Goal: Task Accomplishment & Management: Complete application form

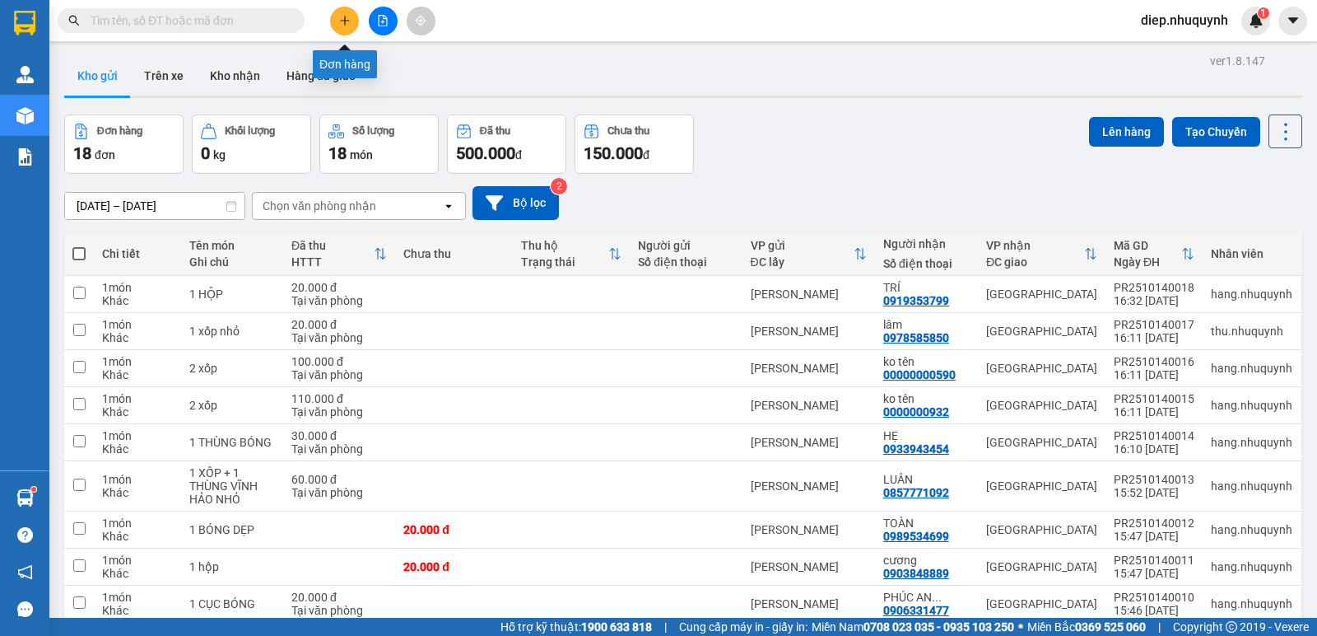
click at [334, 16] on button at bounding box center [344, 21] width 29 height 29
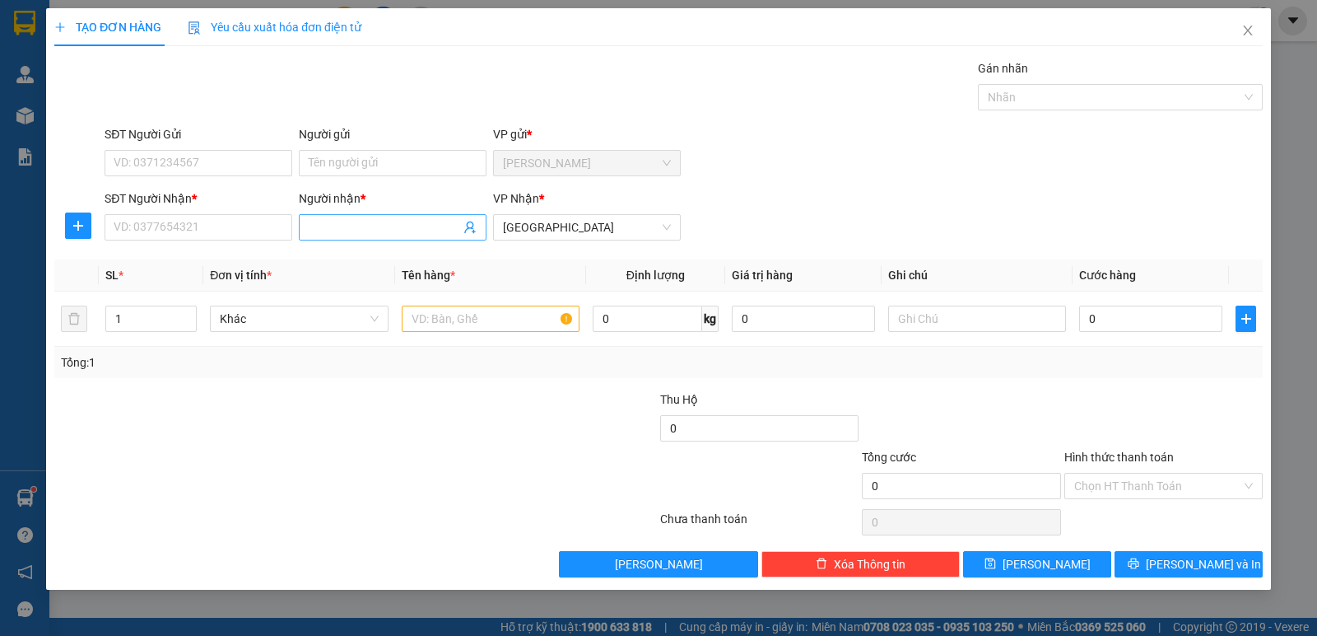
click at [360, 228] on input "Người nhận *" at bounding box center [384, 227] width 151 height 18
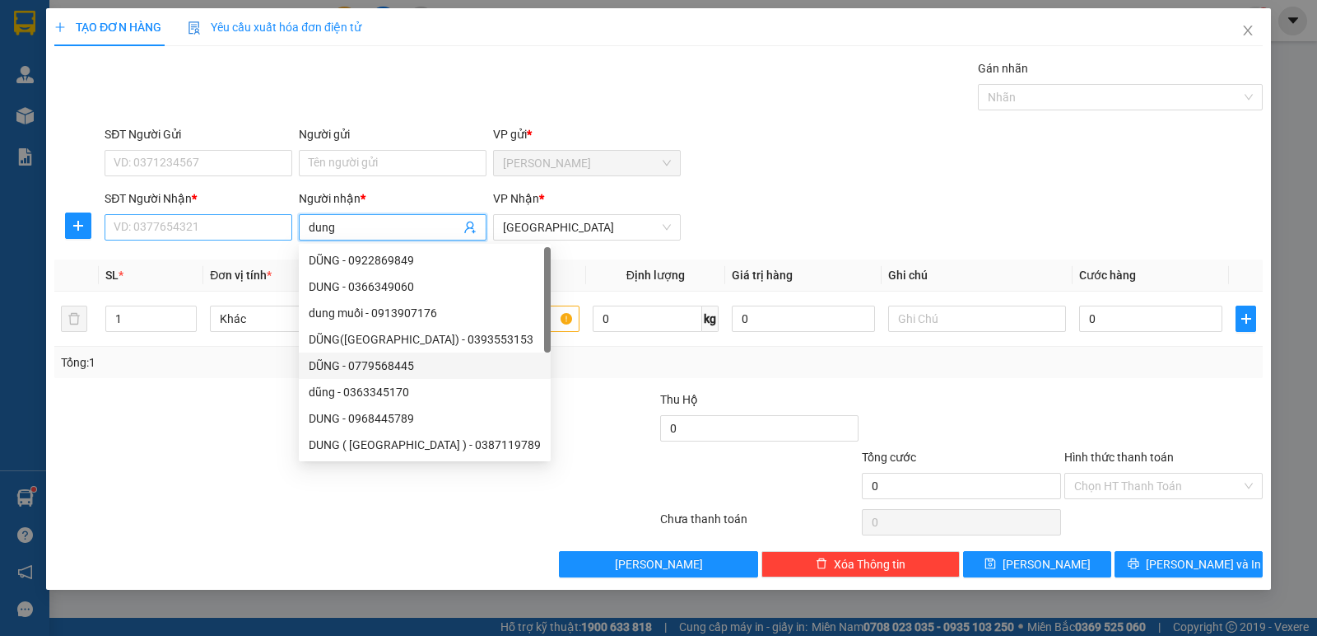
type input "dung"
click at [259, 236] on input "SĐT Người Nhận *" at bounding box center [199, 227] width 188 height 26
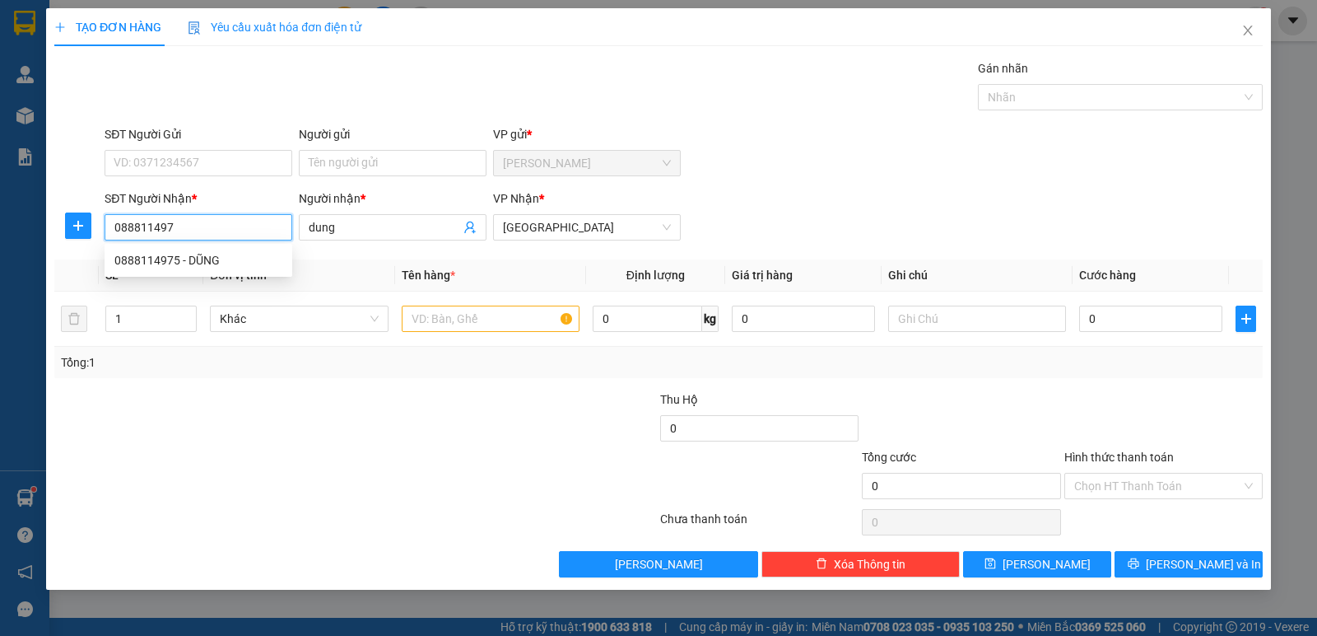
type input "0888114975"
drag, startPoint x: 239, startPoint y: 259, endPoint x: 245, endPoint y: 275, distance: 16.7
click at [239, 259] on div "0888114975 - DŨNG" at bounding box center [198, 260] width 168 height 18
type input "DŨNG"
type input "50.000"
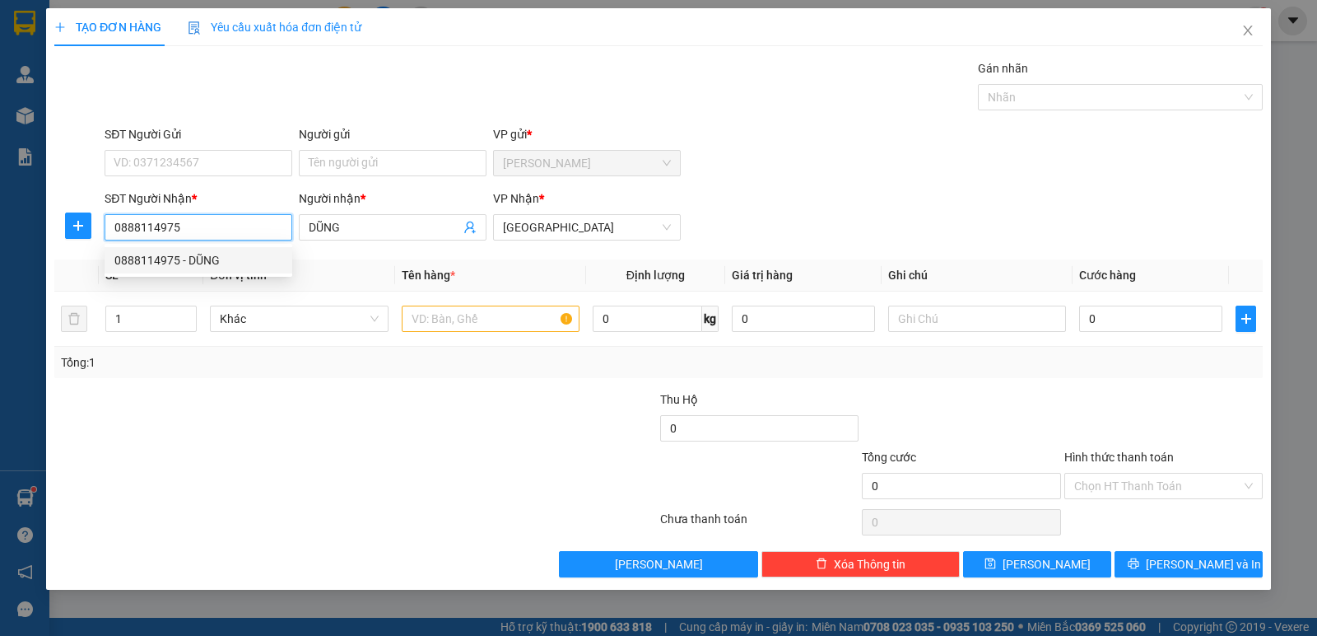
type input "50.000"
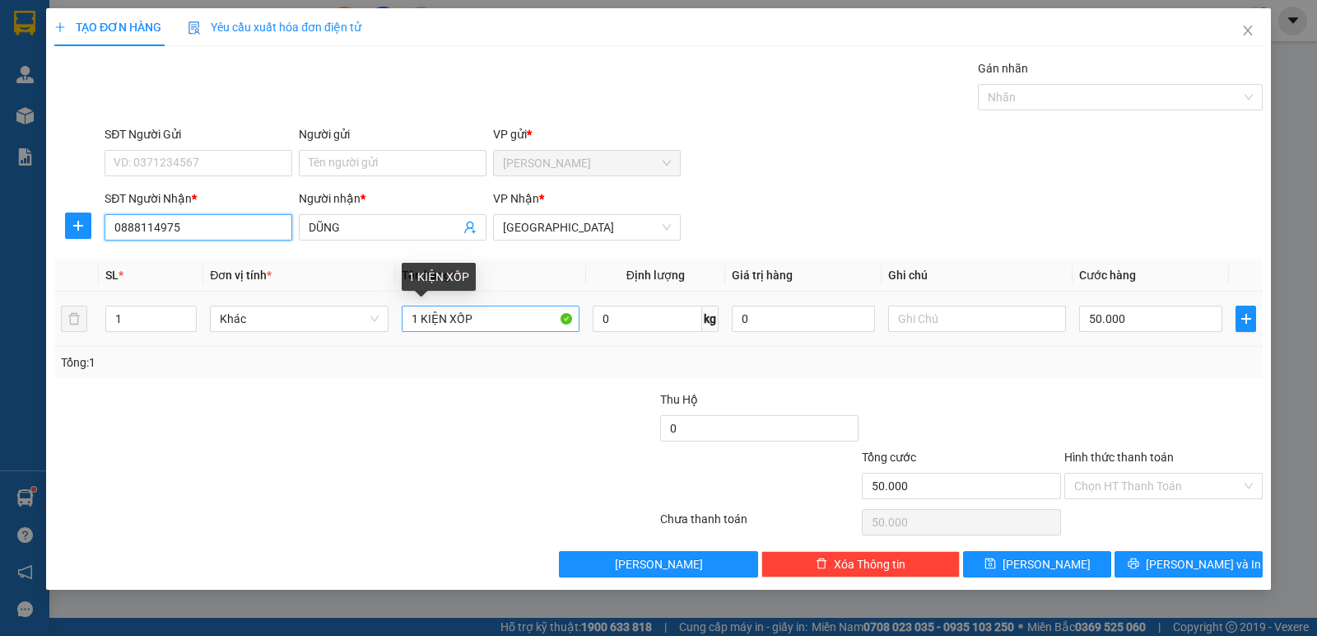
type input "0888114975"
drag, startPoint x: 417, startPoint y: 318, endPoint x: 493, endPoint y: 318, distance: 75.7
click at [496, 318] on input "1 KIỆN XỐP" at bounding box center [491, 318] width 178 height 26
type input "1xốp"
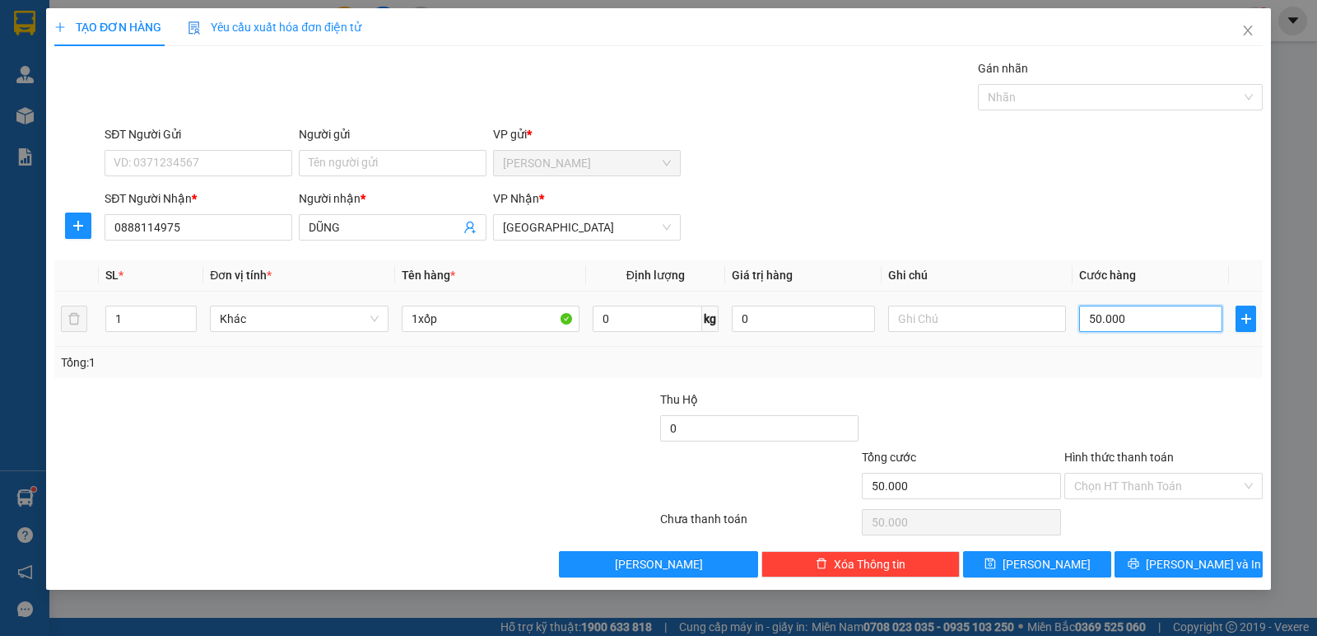
click at [1129, 319] on input "50.000" at bounding box center [1150, 318] width 143 height 26
type input "4"
type input "40"
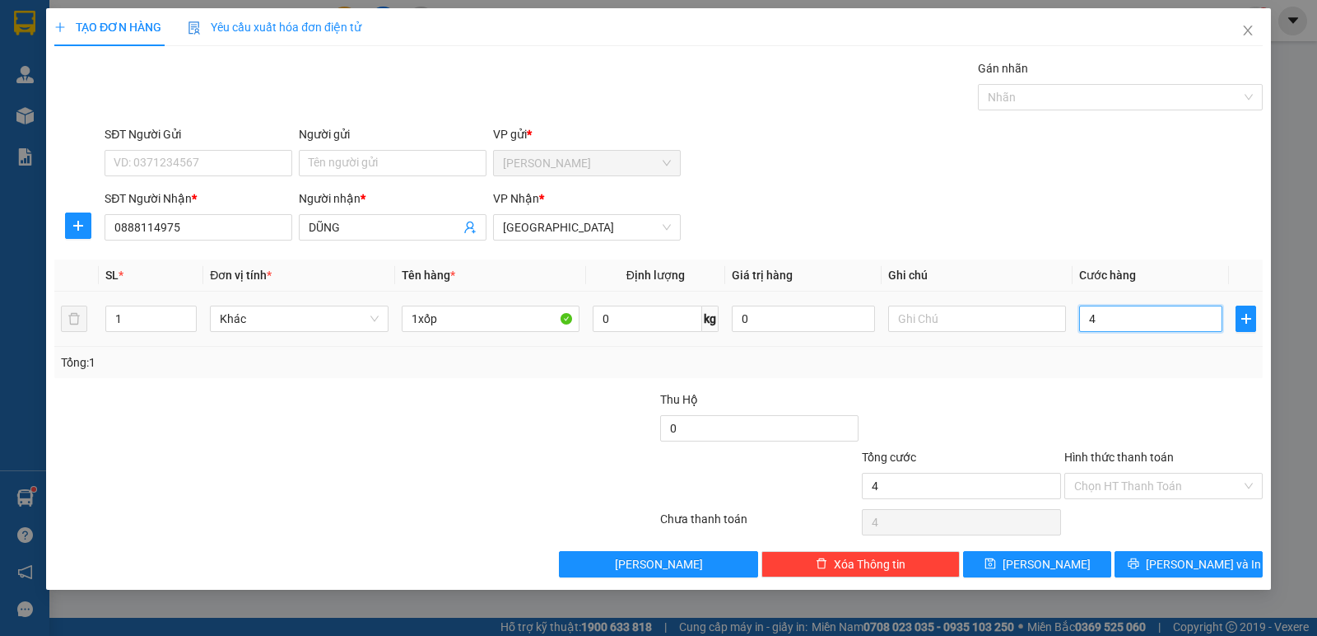
type input "40"
type input "40.000"
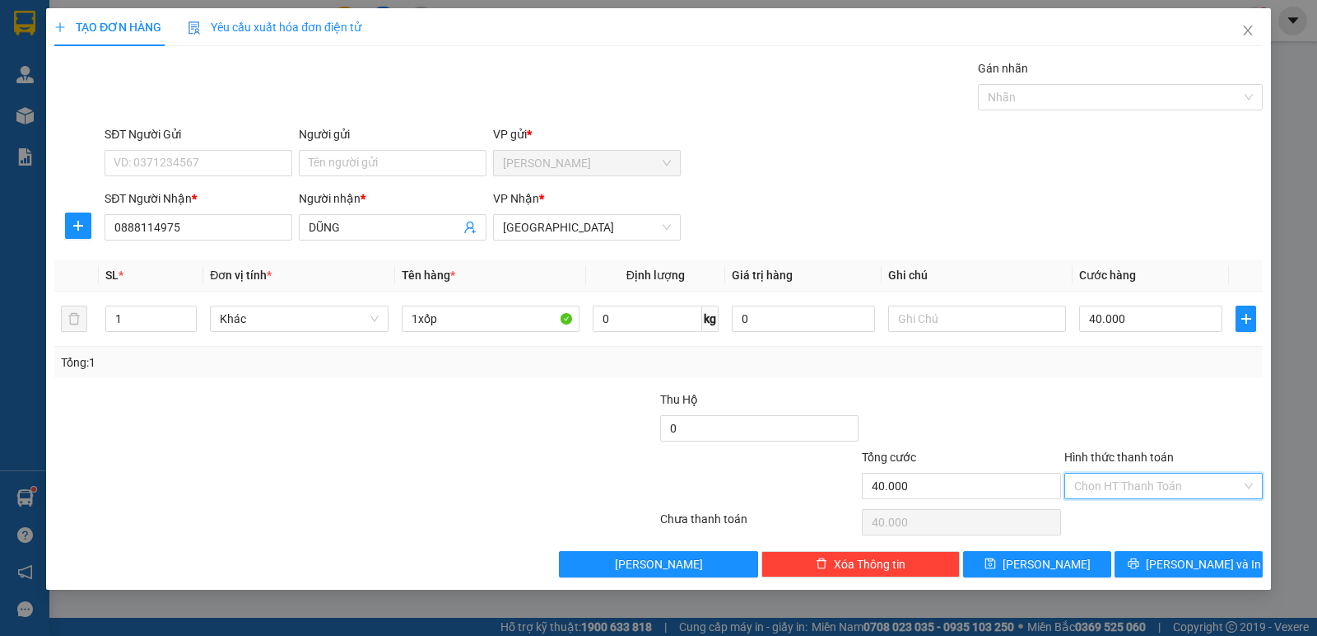
click at [1176, 482] on input "Hình thức thanh toán" at bounding box center [1157, 485] width 167 height 25
drag, startPoint x: 1158, startPoint y: 517, endPoint x: 1163, endPoint y: 543, distance: 26.8
click at [1159, 517] on div "Tại văn phòng" at bounding box center [1163, 519] width 179 height 18
type input "0"
click at [1179, 573] on button "[PERSON_NAME] và In" at bounding box center [1189, 564] width 148 height 26
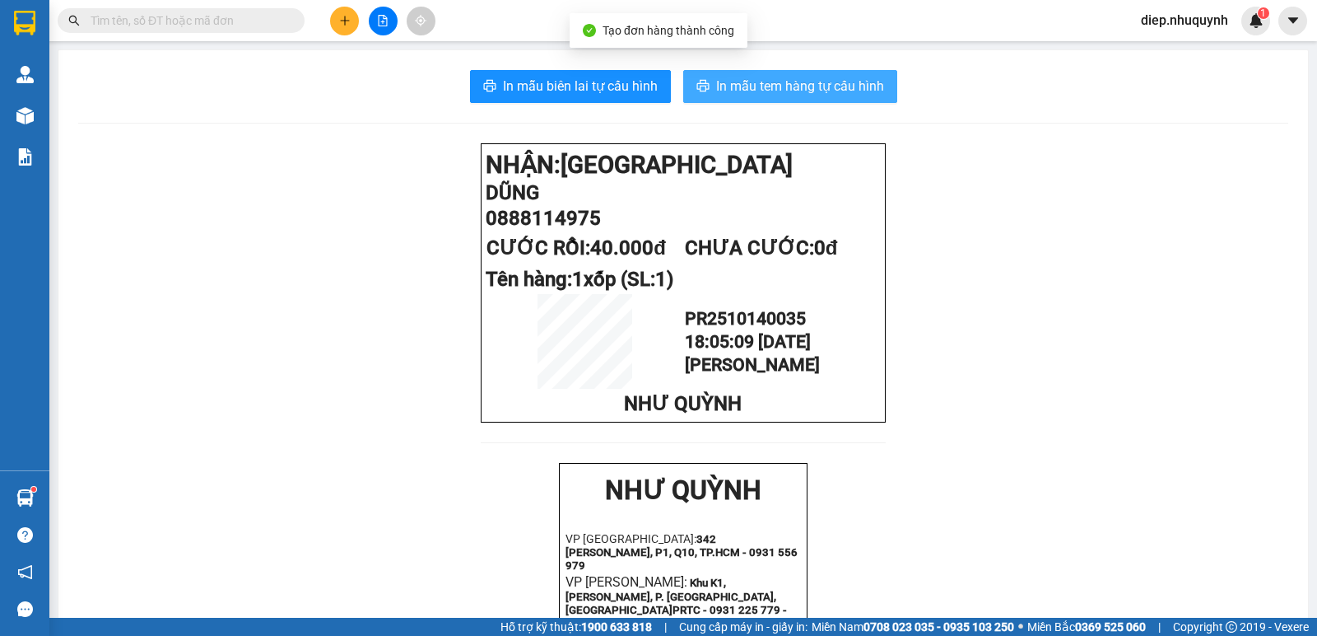
click at [813, 91] on span "In mẫu tem hàng tự cấu hình" at bounding box center [800, 86] width 168 height 21
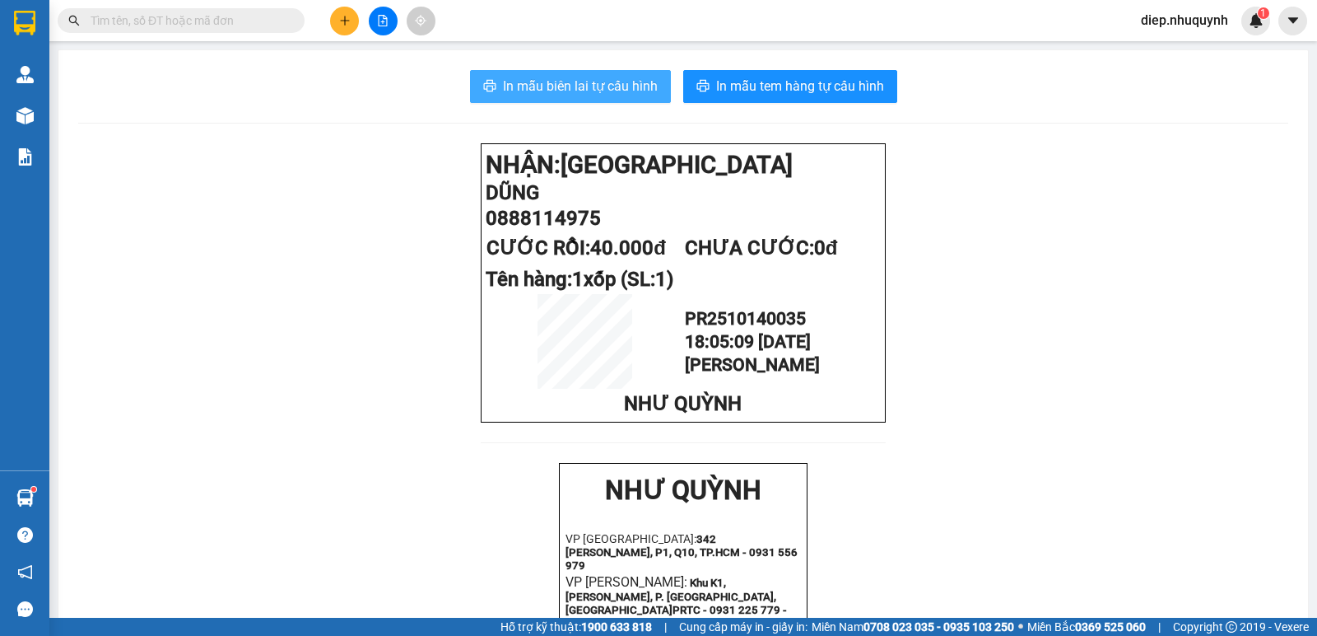
click at [636, 90] on span "In mẫu biên lai tự cấu hình" at bounding box center [580, 86] width 155 height 21
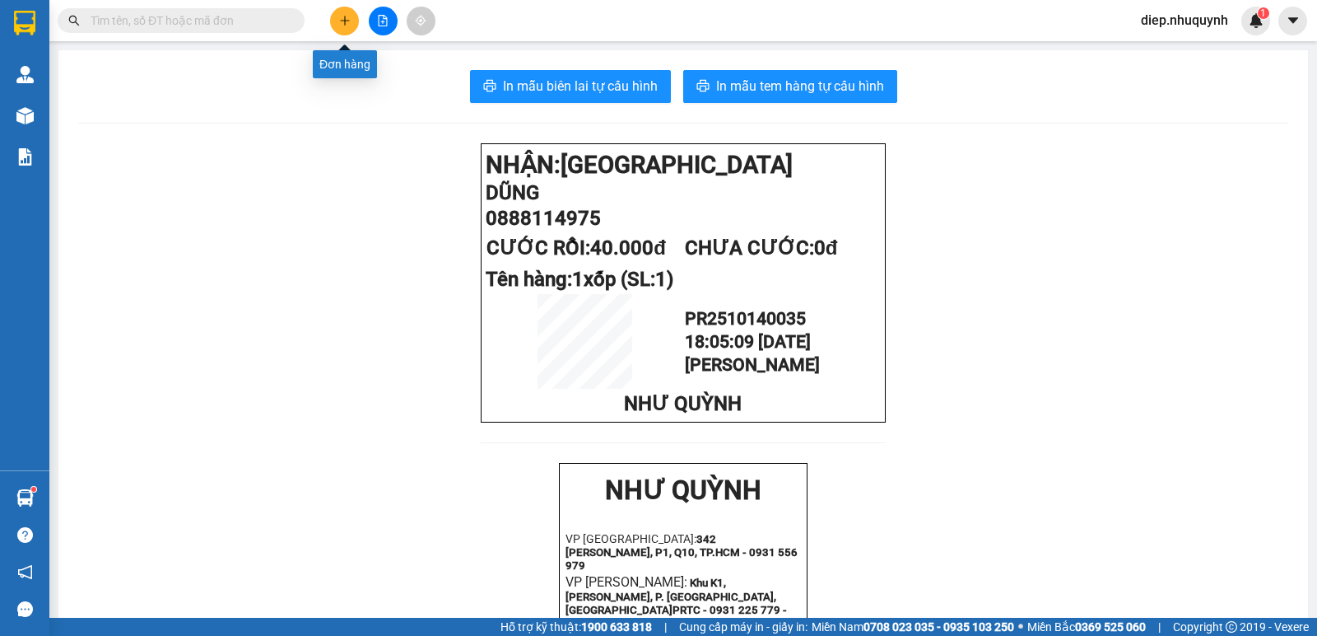
click at [340, 26] on icon "plus" at bounding box center [345, 21] width 12 height 12
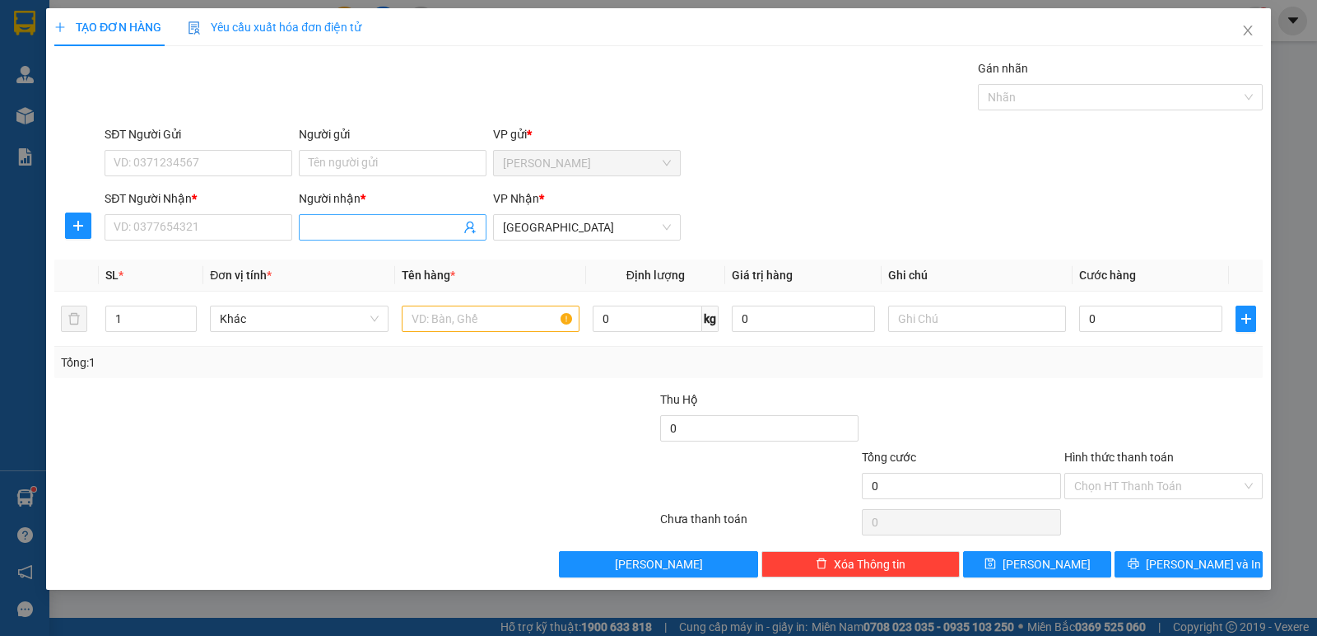
click at [371, 233] on input "Người nhận *" at bounding box center [384, 227] width 151 height 18
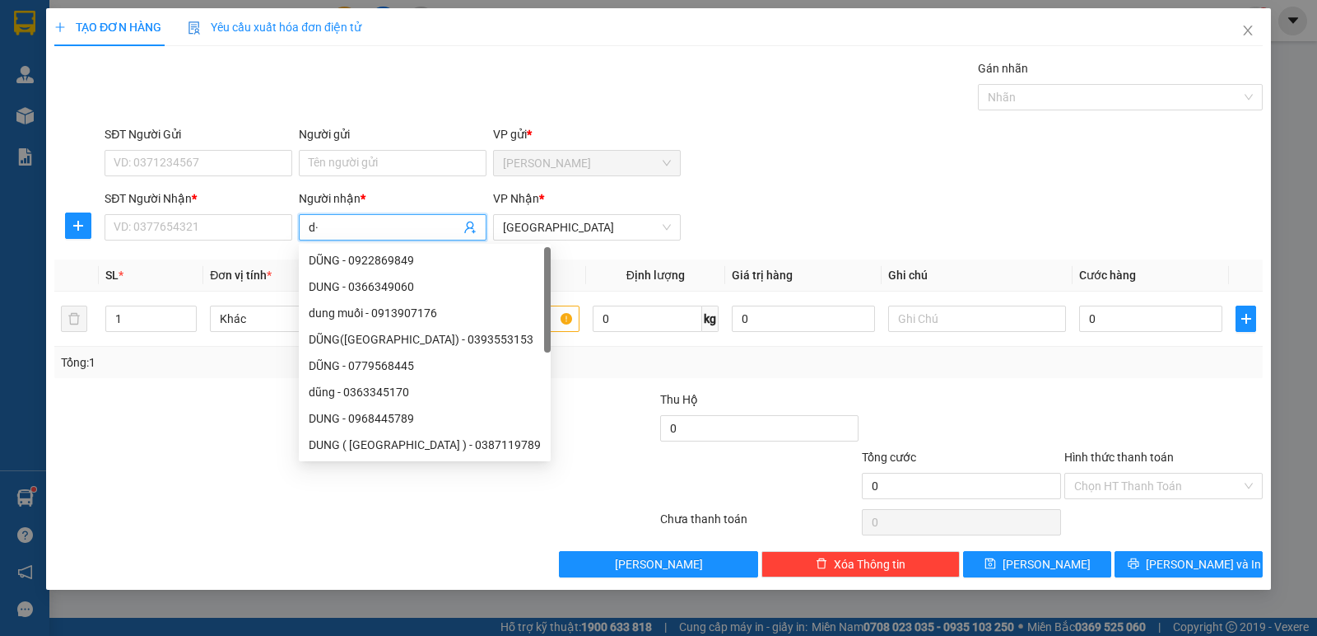
type input "d"
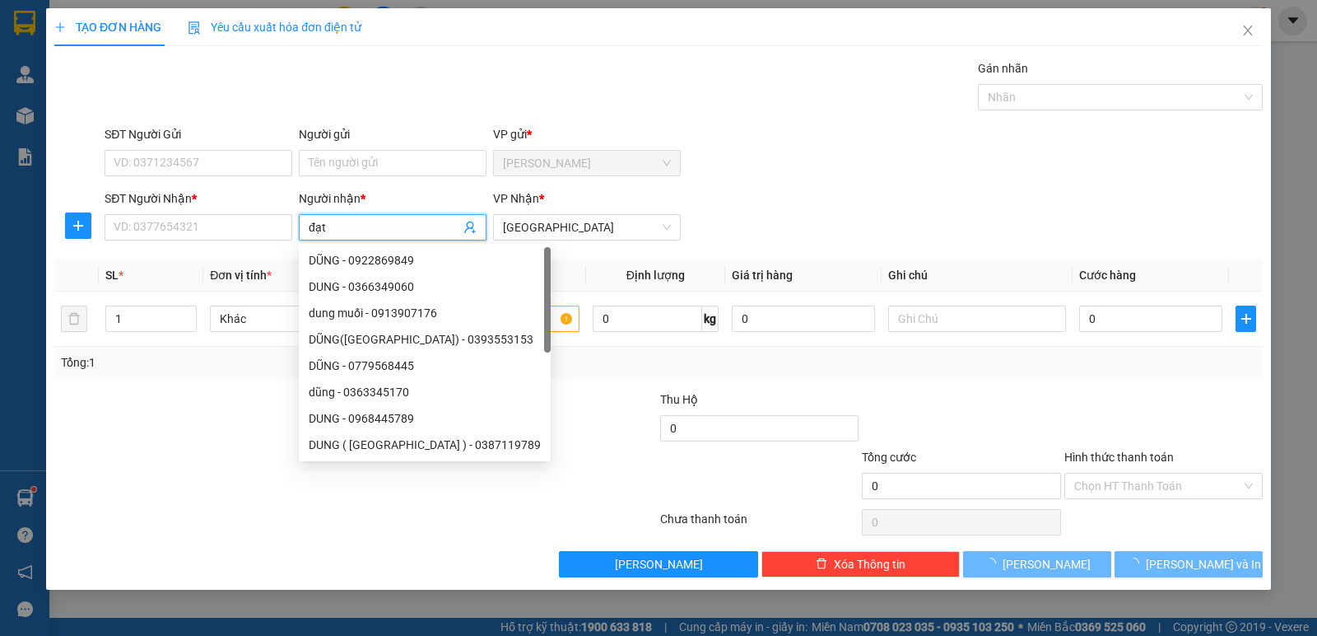
type input "đạt"
click at [217, 242] on div "SĐT Người Nhận * VD: 0377654321" at bounding box center [199, 218] width 188 height 58
click at [222, 234] on input "SĐT Người Nhận *" at bounding box center [199, 227] width 188 height 26
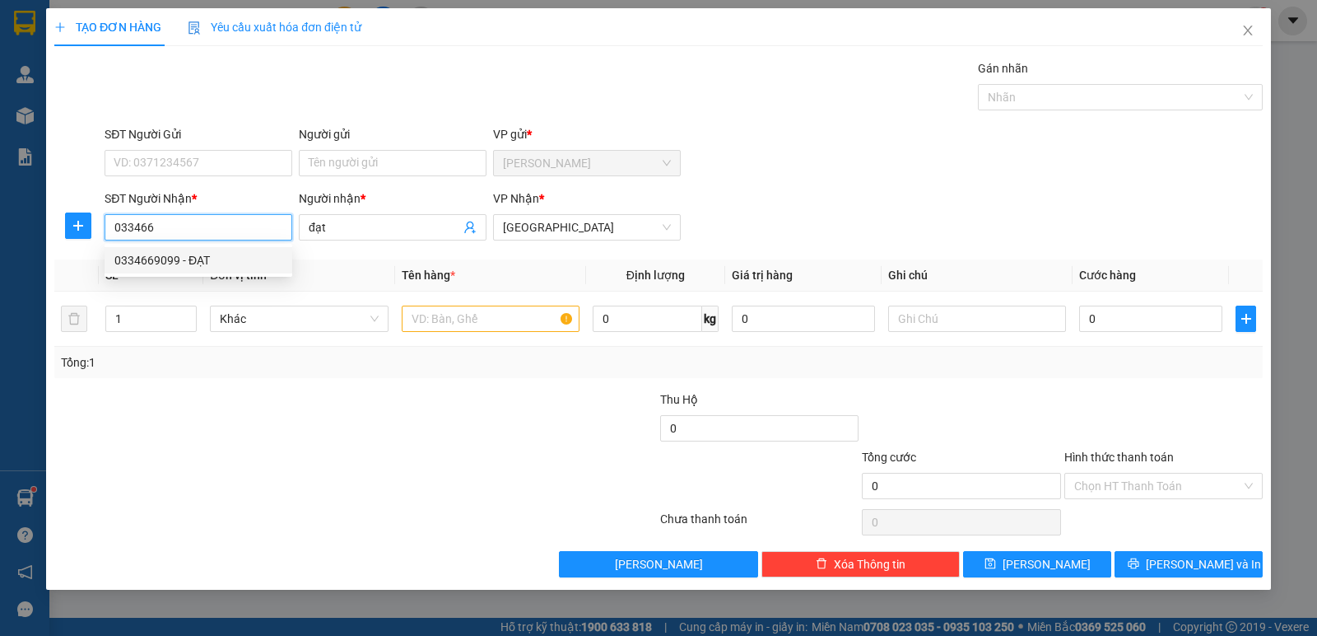
click at [178, 263] on div "0334669099 - ĐẠT" at bounding box center [198, 260] width 168 height 18
type input "0334669099"
type input "ĐẠT"
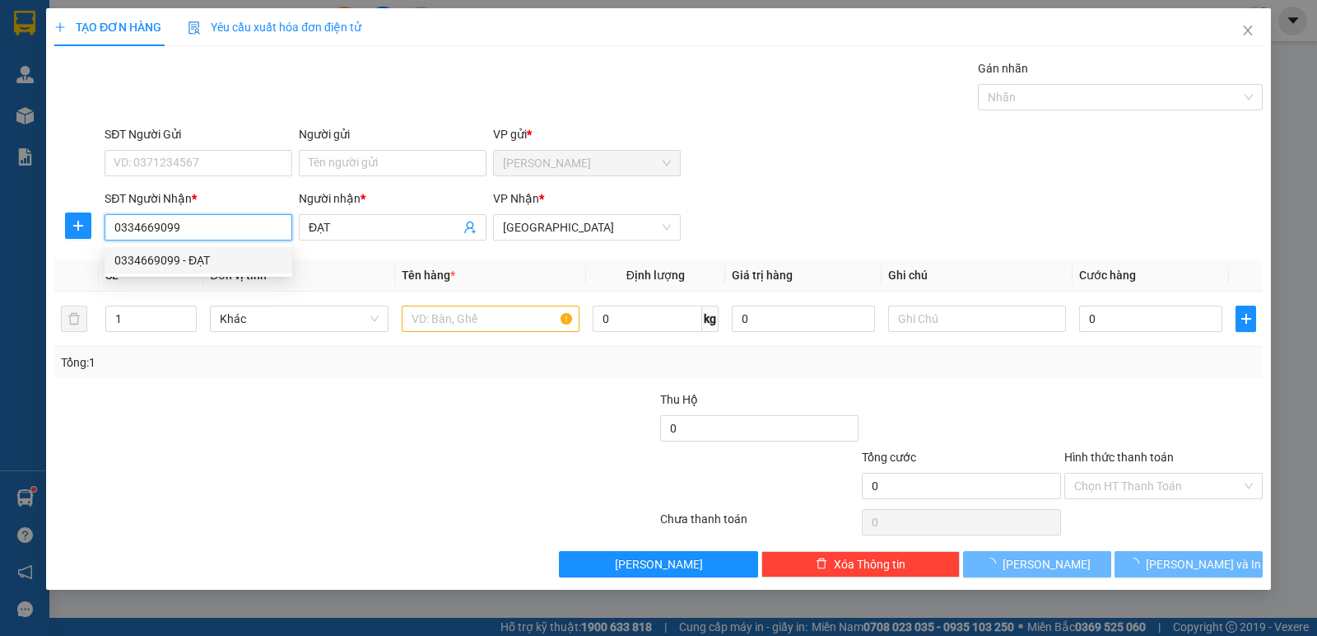
type input "30.000"
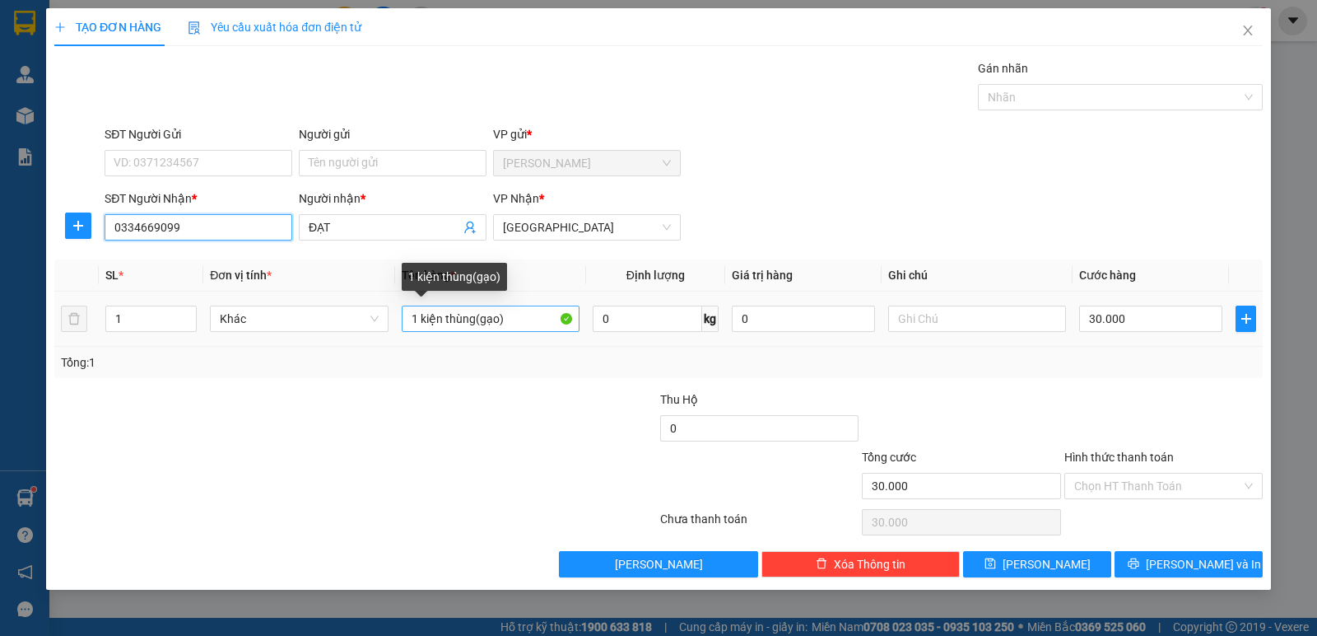
type input "0334669099"
drag, startPoint x: 520, startPoint y: 317, endPoint x: 403, endPoint y: 312, distance: 117.8
click at [403, 312] on input "1 kiện thùng(gạo)" at bounding box center [491, 318] width 178 height 26
type input "1"
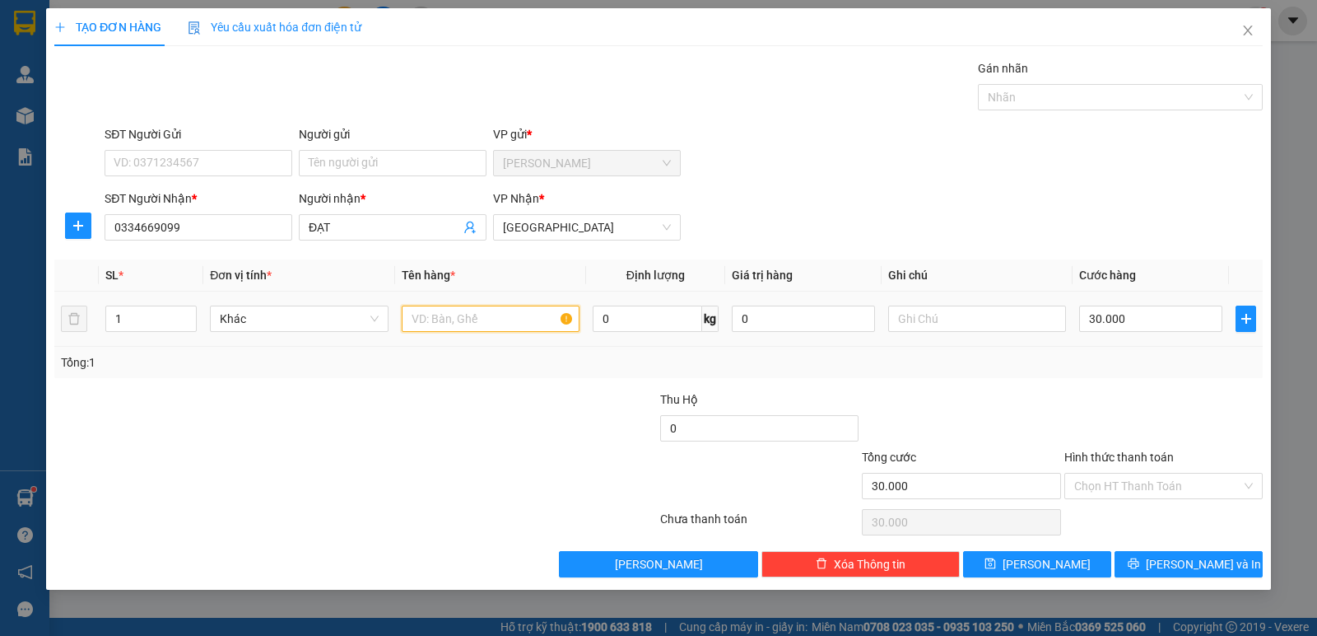
click at [435, 320] on input "text" at bounding box center [491, 318] width 178 height 26
type input "1 xốp+1 thùng"
click at [1141, 319] on input "30.000" at bounding box center [1150, 318] width 143 height 26
type input "8"
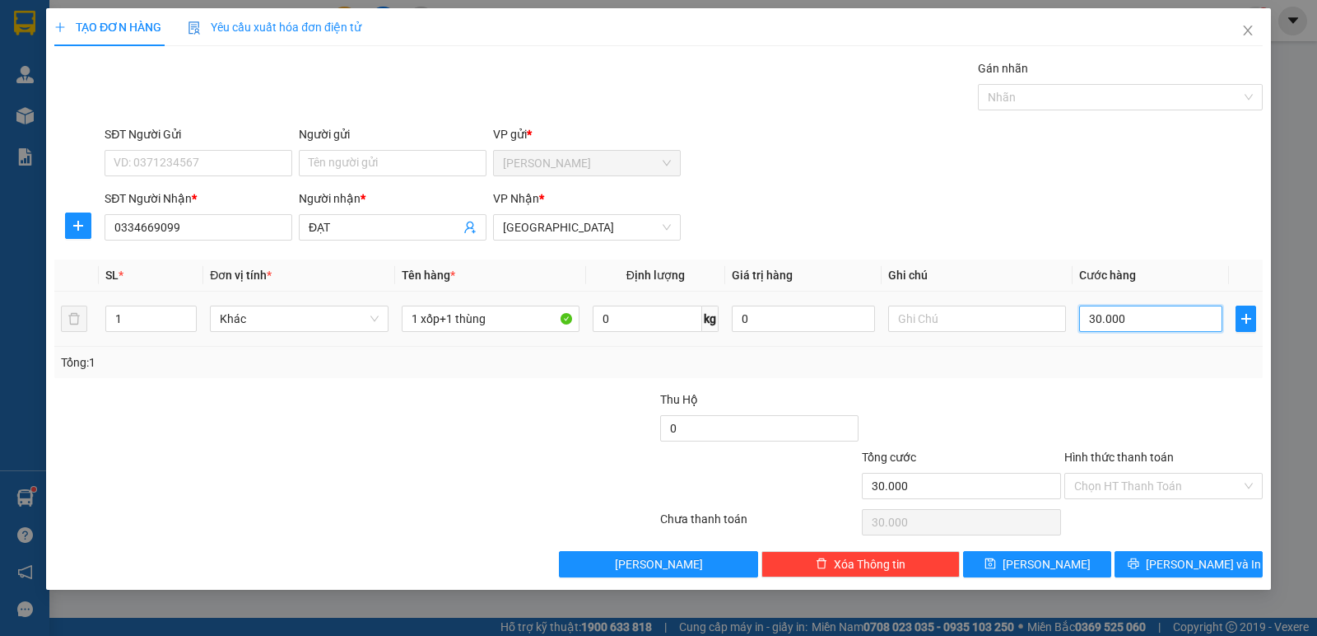
type input "8"
type input "80"
type input "80.000"
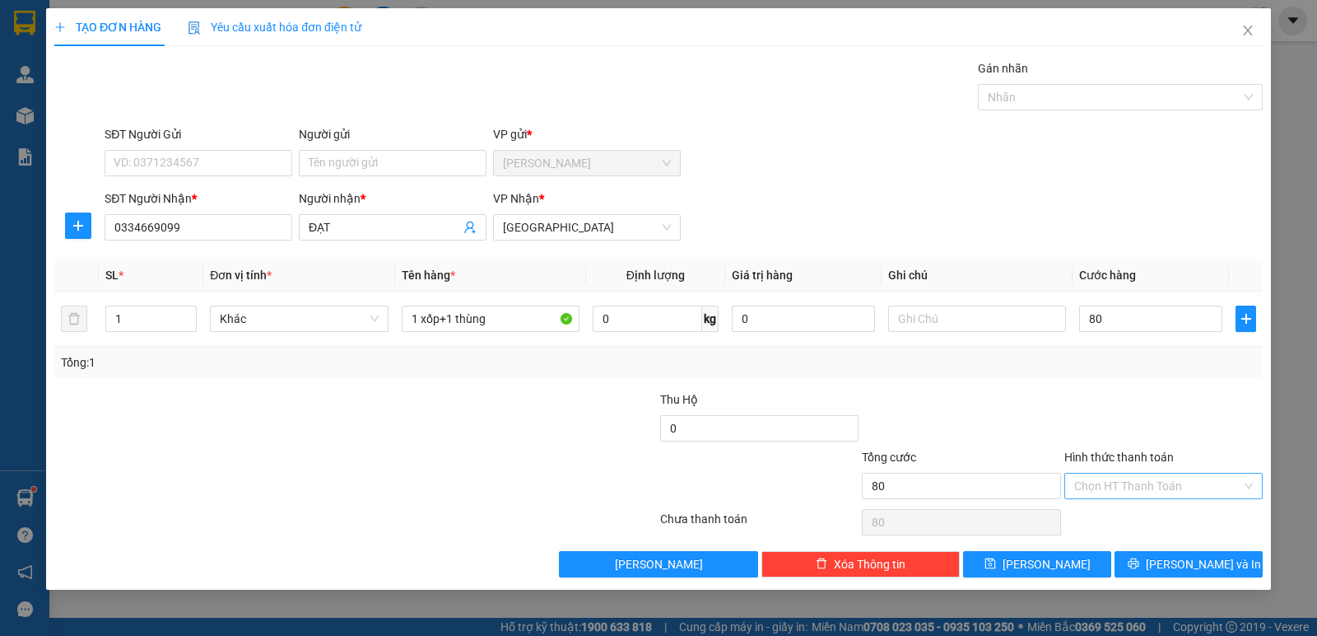
type input "80.000"
click at [1174, 491] on input "Hình thức thanh toán" at bounding box center [1157, 485] width 167 height 25
click at [1159, 517] on div "Tại văn phòng" at bounding box center [1163, 519] width 179 height 18
type input "0"
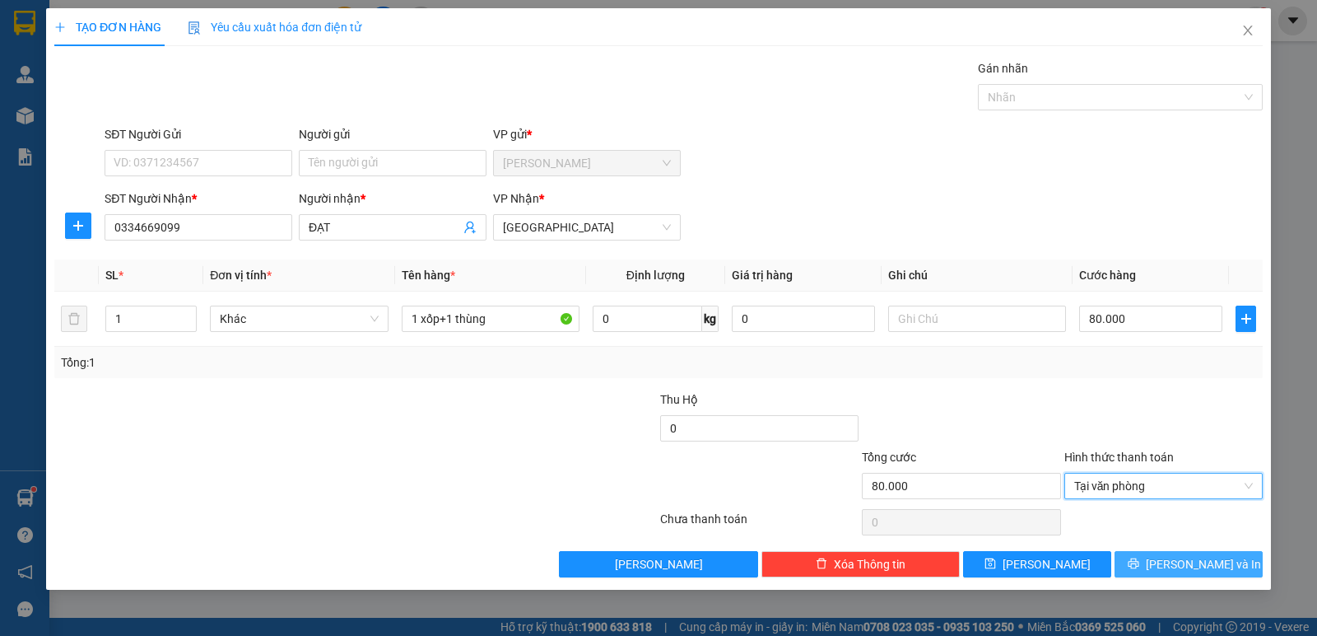
click at [1171, 563] on button "[PERSON_NAME] và In" at bounding box center [1189, 564] width 148 height 26
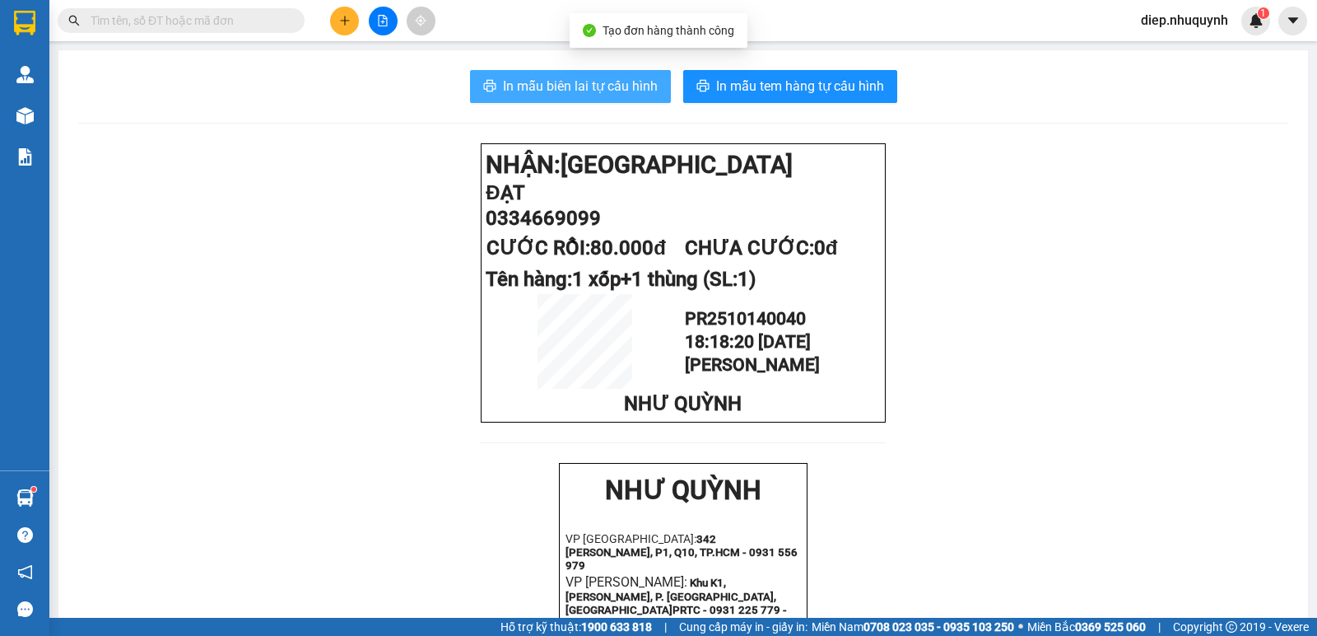
click at [586, 84] on span "In mẫu biên lai tự cấu hình" at bounding box center [580, 86] width 155 height 21
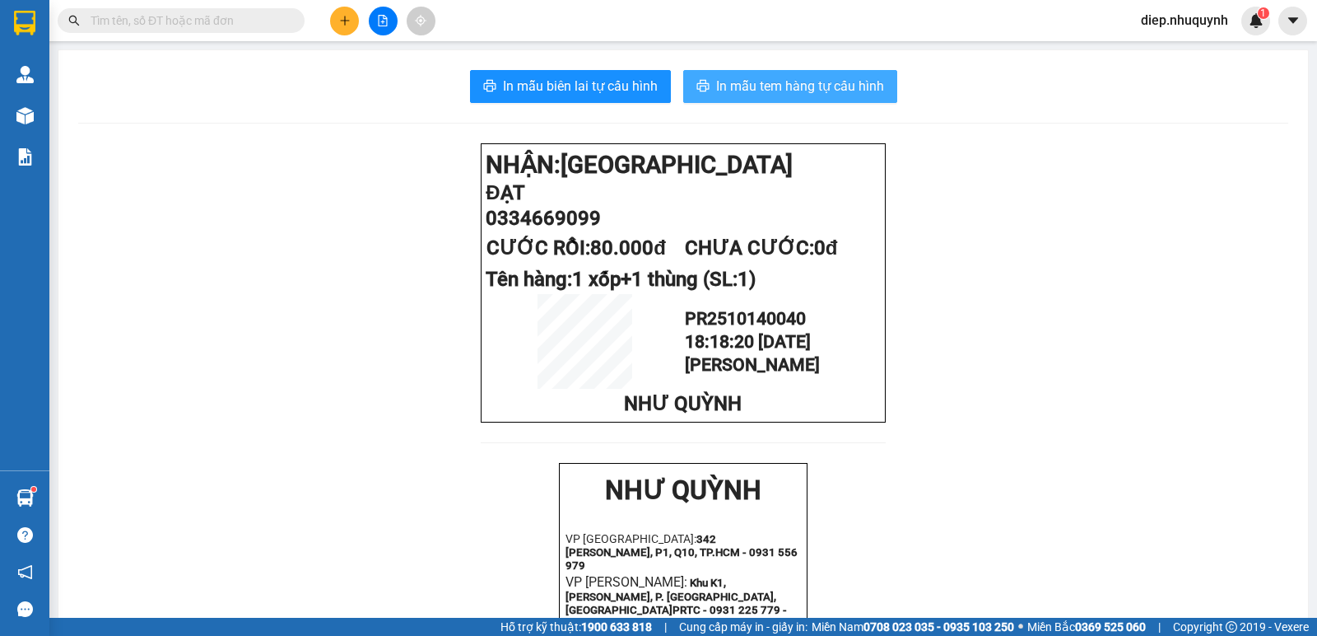
click at [776, 88] on span "In mẫu tem hàng tự cấu hình" at bounding box center [800, 86] width 168 height 21
click at [351, 26] on button at bounding box center [344, 21] width 29 height 29
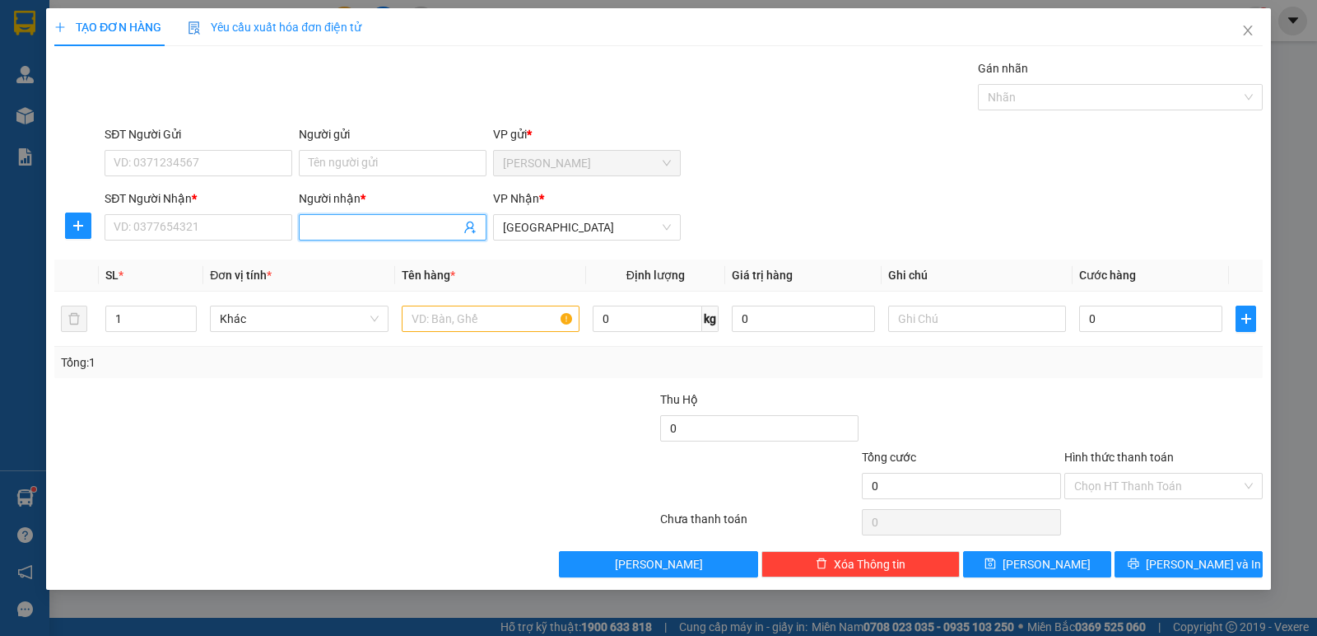
click at [350, 231] on input "Người nhận *" at bounding box center [384, 227] width 151 height 18
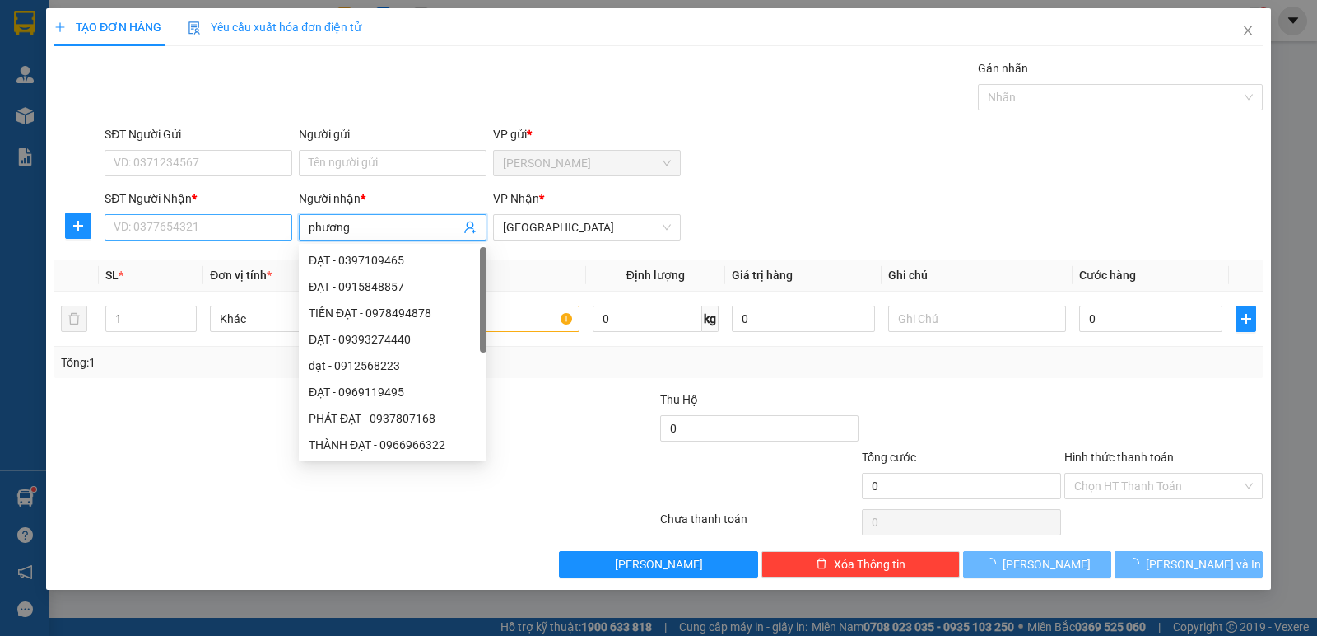
type input "phương"
click at [169, 220] on input "SĐT Người Nhận *" at bounding box center [199, 227] width 188 height 26
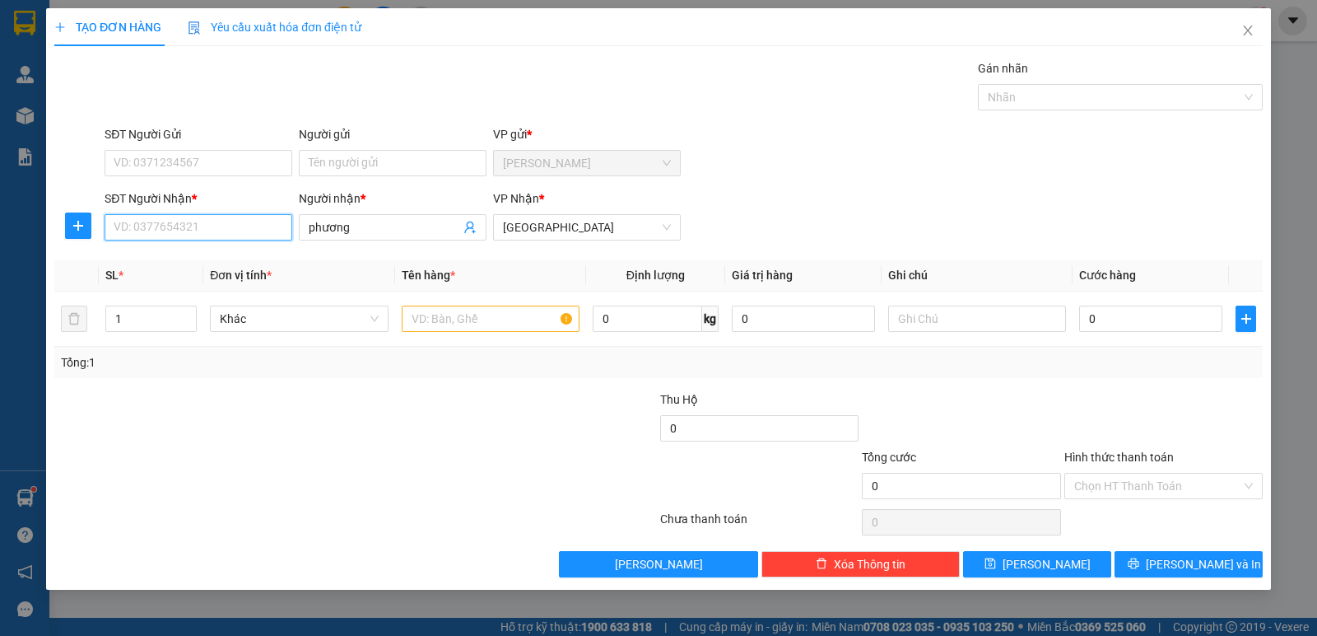
click at [176, 222] on input "SĐT Người Nhận *" at bounding box center [199, 227] width 188 height 26
type input "0919112088"
click at [476, 309] on input "text" at bounding box center [491, 318] width 178 height 26
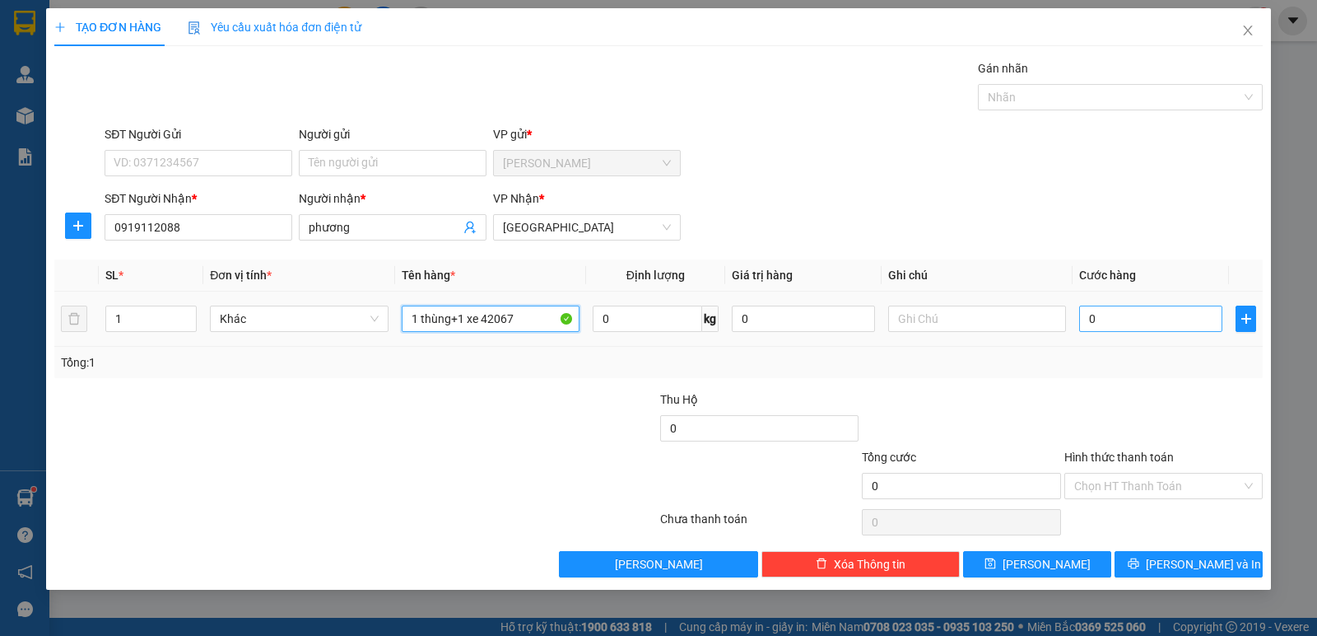
type input "1 thùng+1 xe 42067"
click at [1125, 318] on input "0" at bounding box center [1150, 318] width 143 height 26
type input "3"
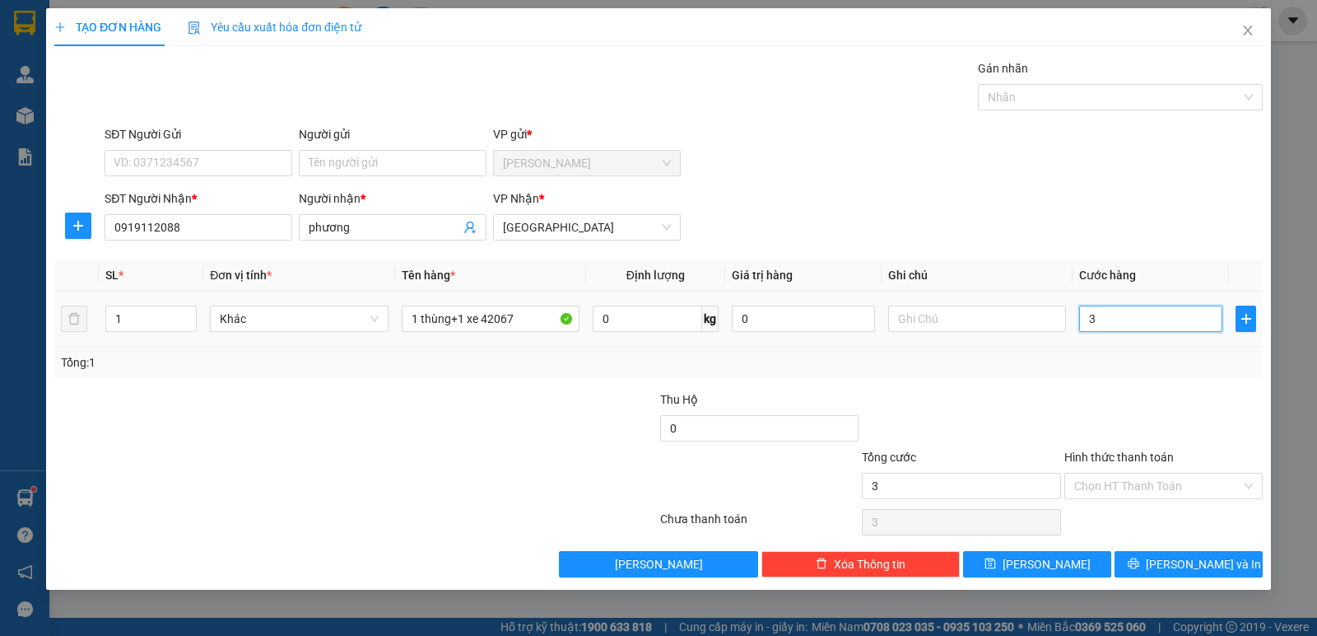
type input "38"
type input "380"
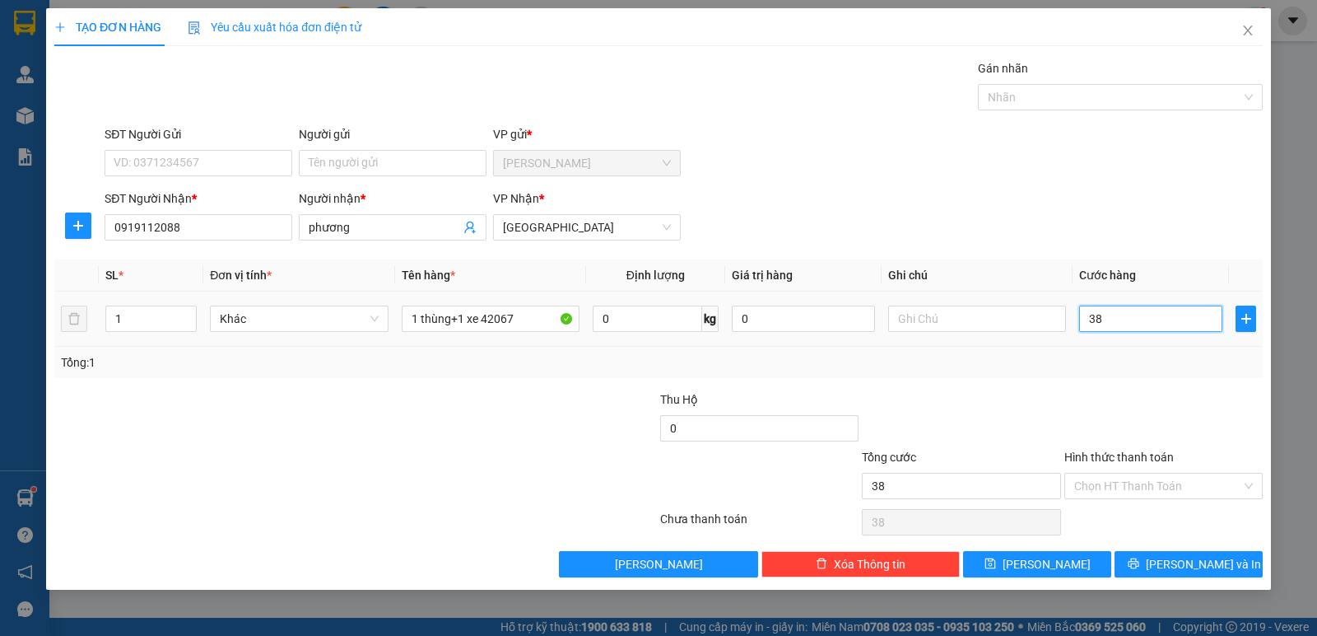
type input "380"
type input "380.000"
click at [1112, 480] on input "Hình thức thanh toán" at bounding box center [1157, 485] width 167 height 25
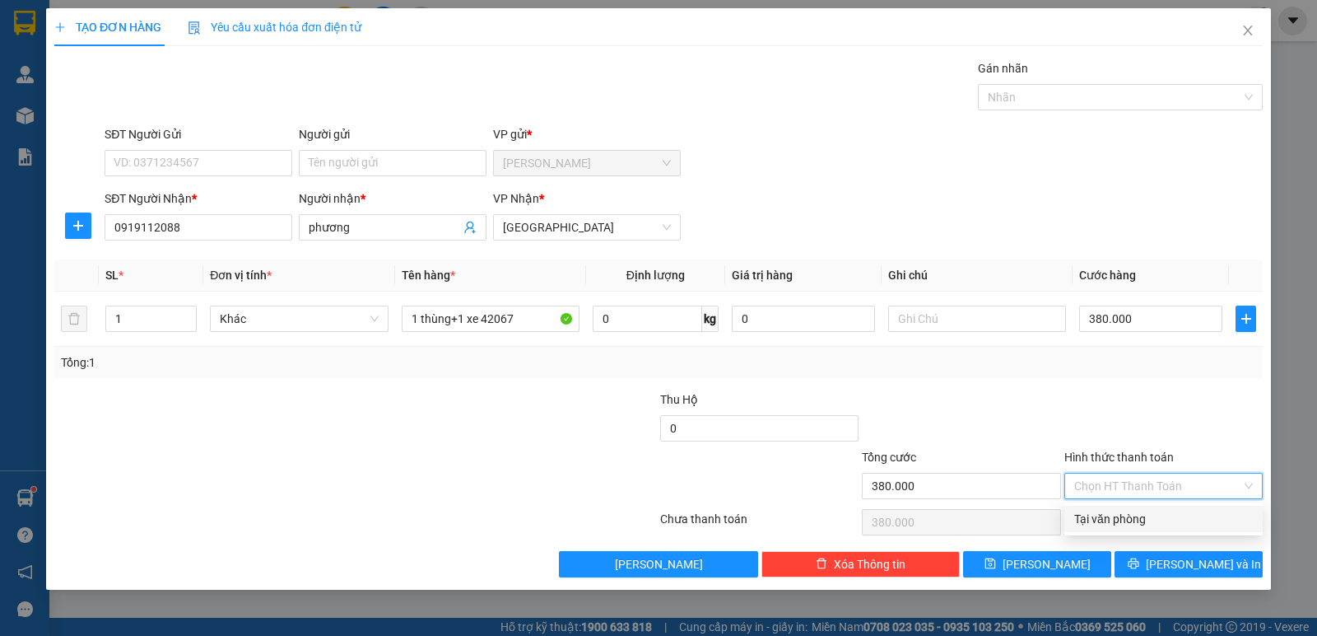
click at [1125, 510] on div "Tại văn phòng" at bounding box center [1163, 519] width 179 height 18
type input "0"
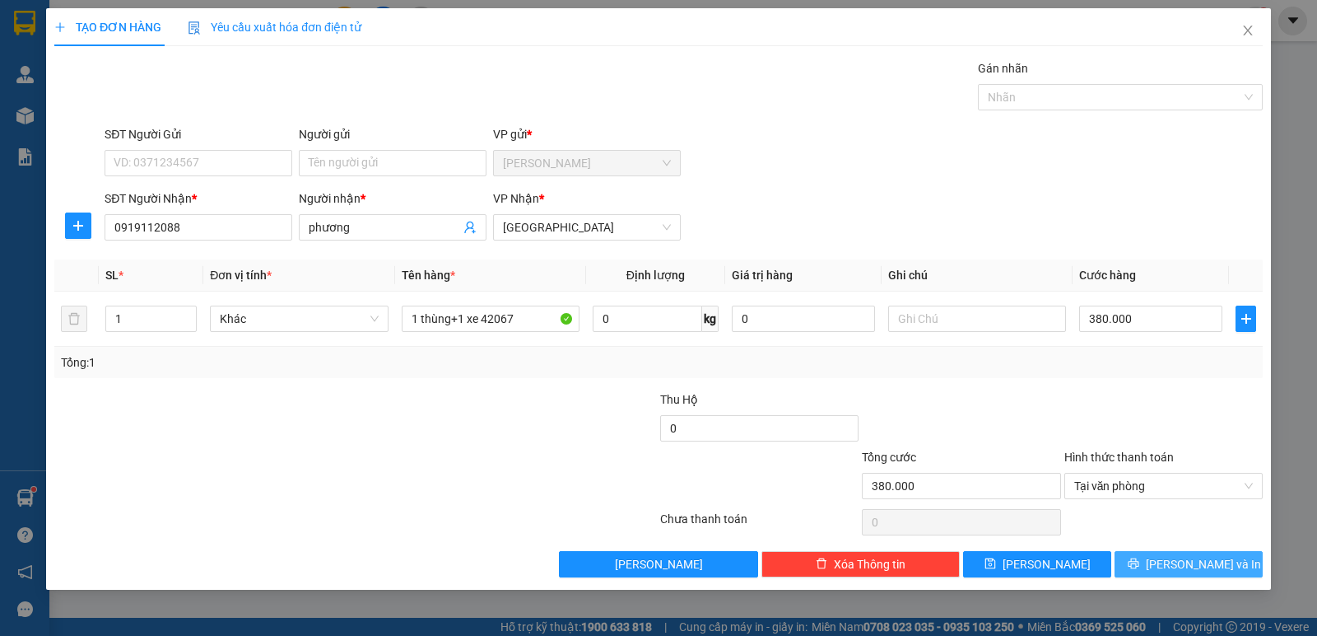
click at [1201, 573] on button "[PERSON_NAME] và In" at bounding box center [1189, 564] width 148 height 26
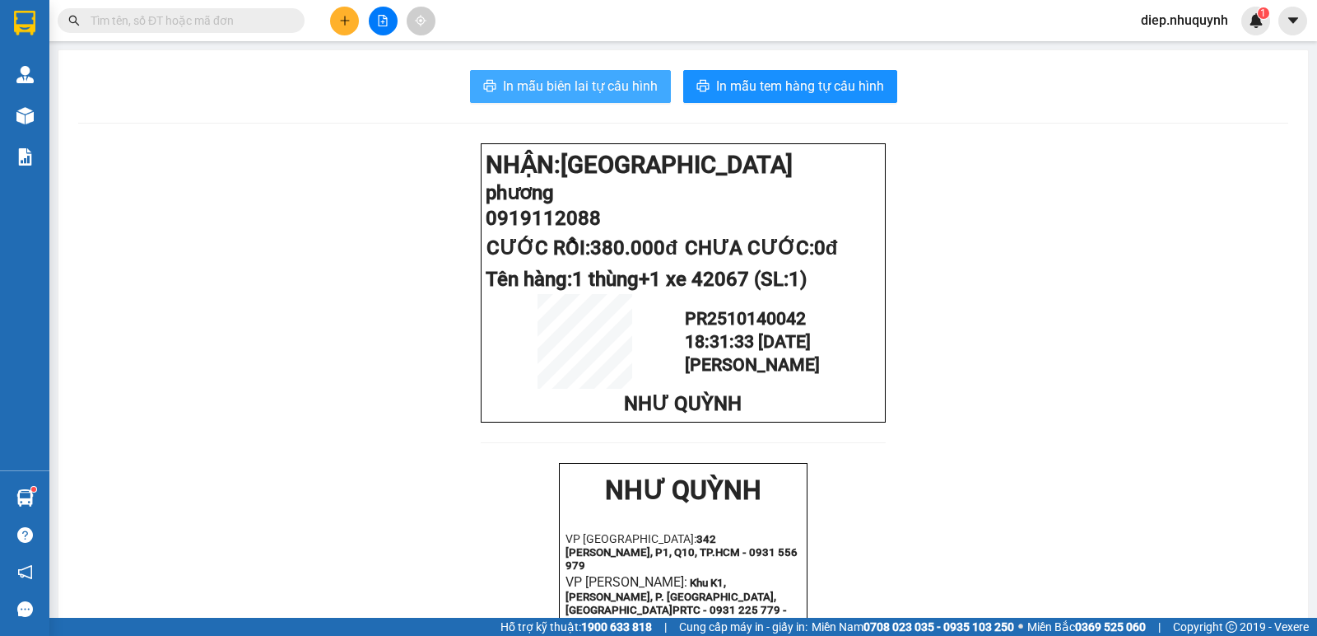
click at [585, 82] on span "In mẫu biên lai tự cấu hình" at bounding box center [580, 86] width 155 height 21
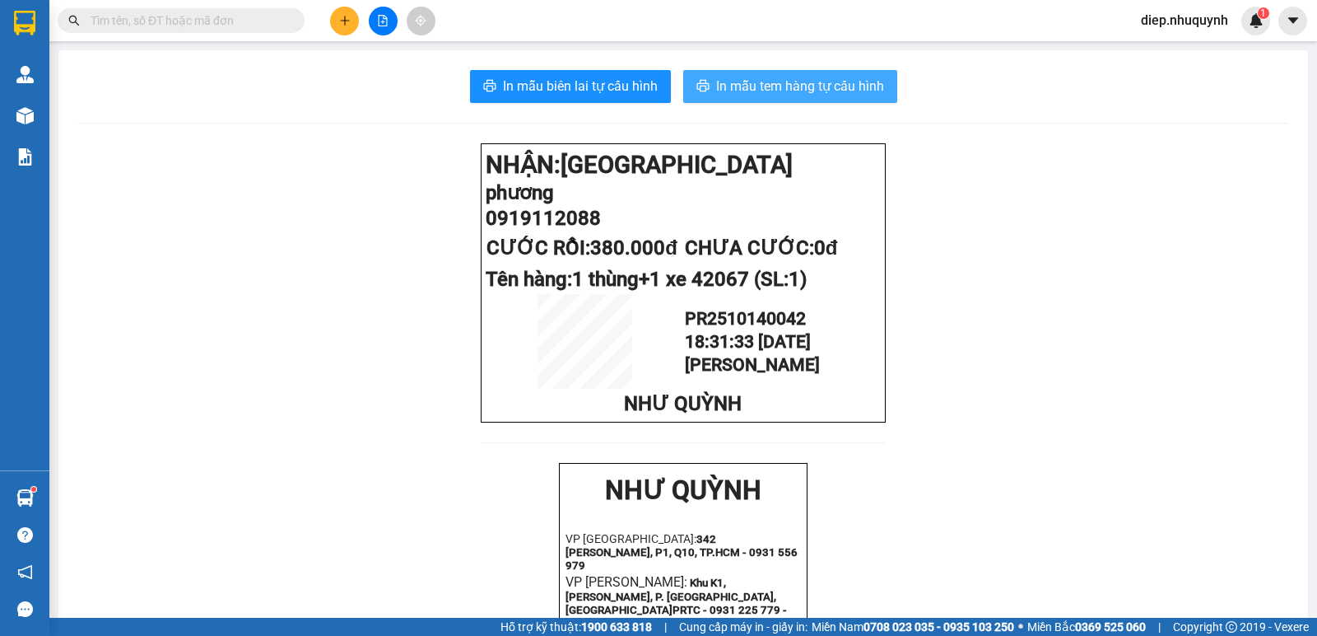
click at [799, 77] on span "In mẫu tem hàng tự cấu hình" at bounding box center [800, 86] width 168 height 21
click at [144, 24] on input "text" at bounding box center [188, 21] width 194 height 18
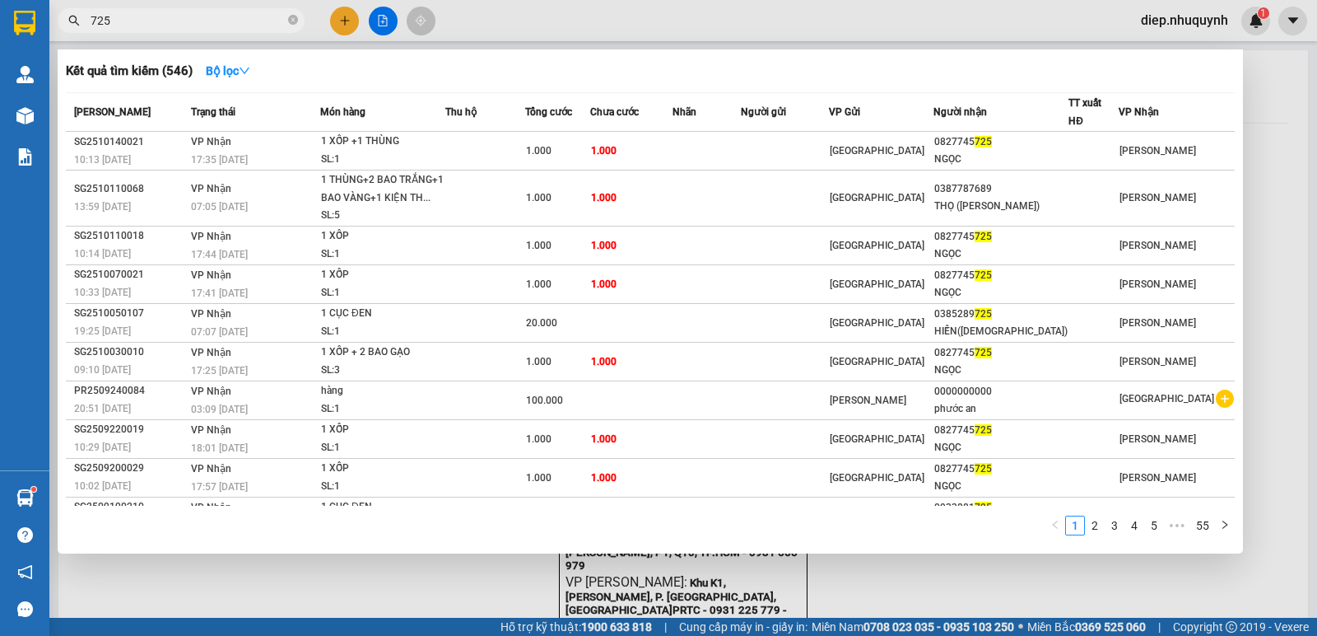
type input "725"
click at [349, 19] on div at bounding box center [658, 318] width 1317 height 636
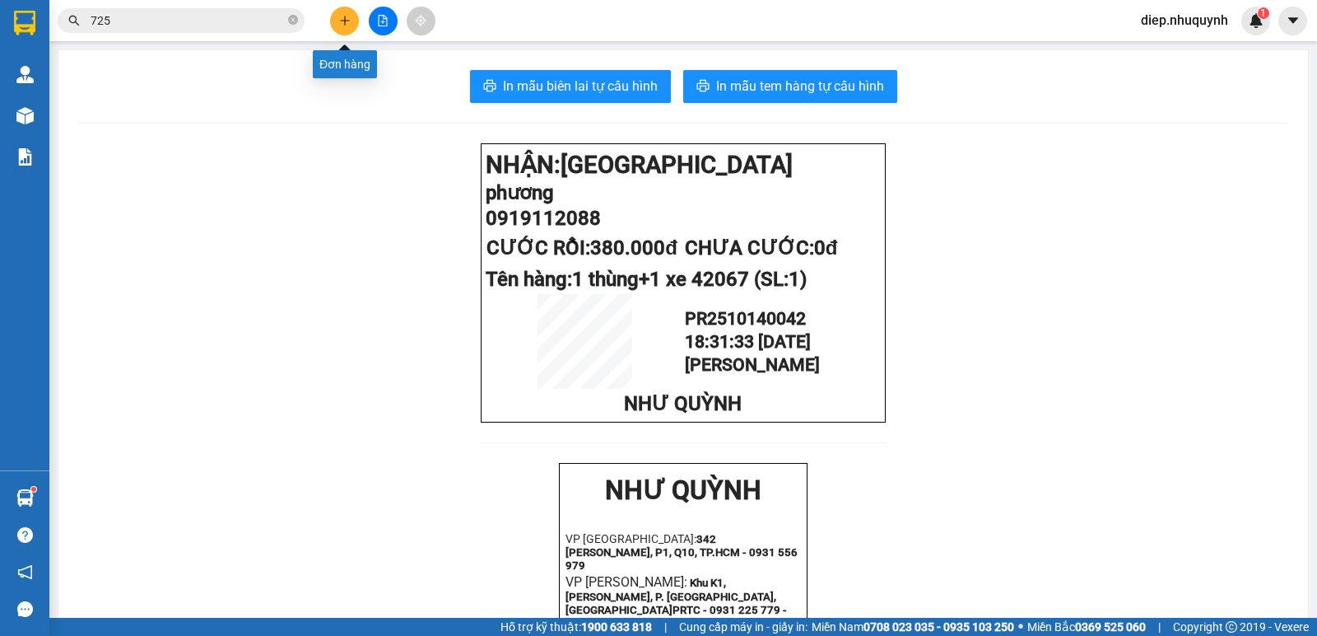
click at [349, 19] on icon "plus" at bounding box center [345, 21] width 12 height 12
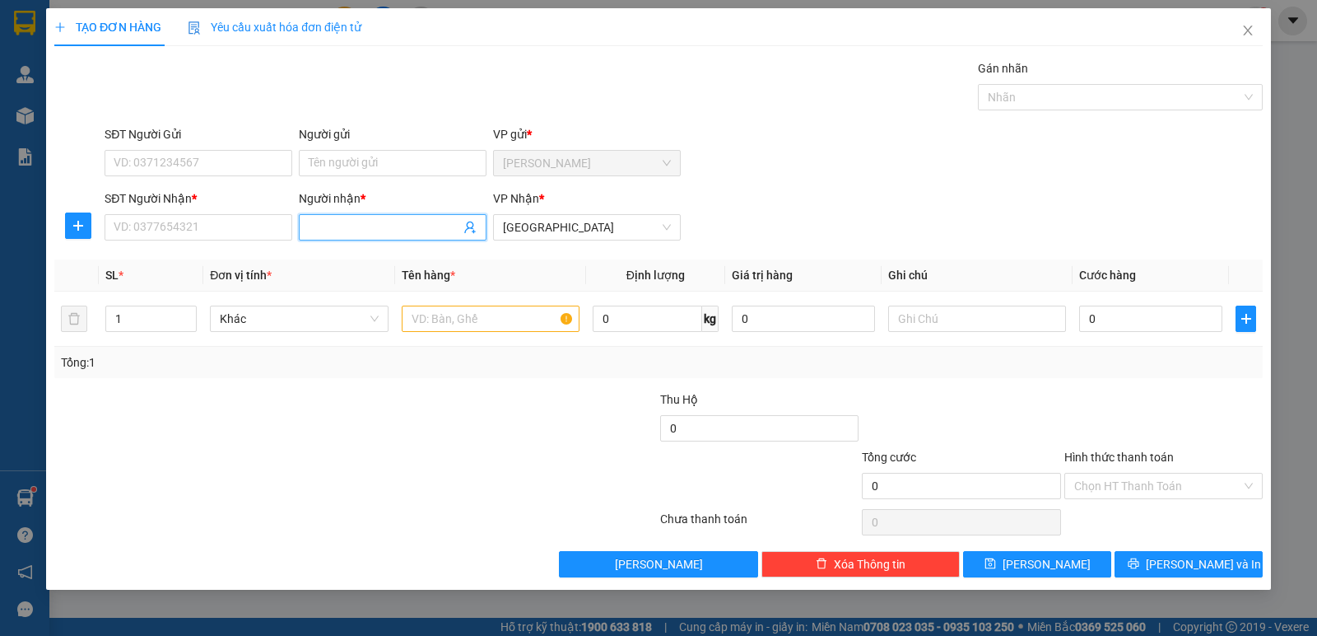
click at [357, 232] on input "Người nhận *" at bounding box center [384, 227] width 151 height 18
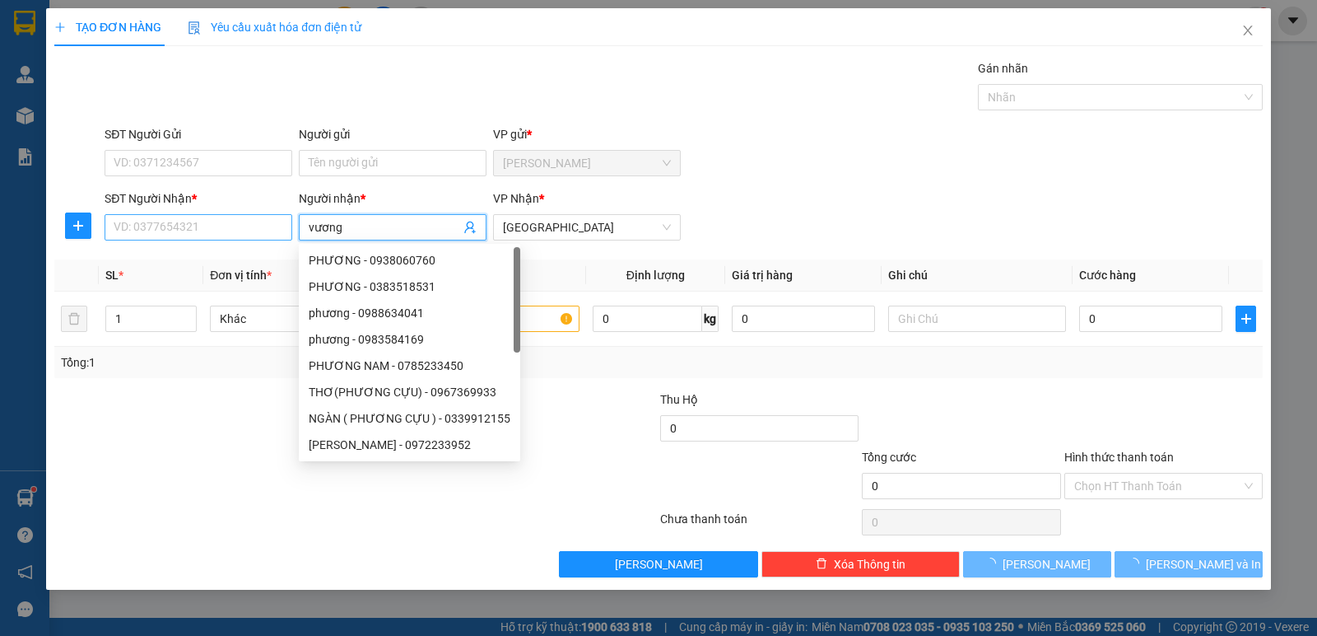
type input "vương"
click at [235, 223] on input "SĐT Người Nhận *" at bounding box center [199, 227] width 188 height 26
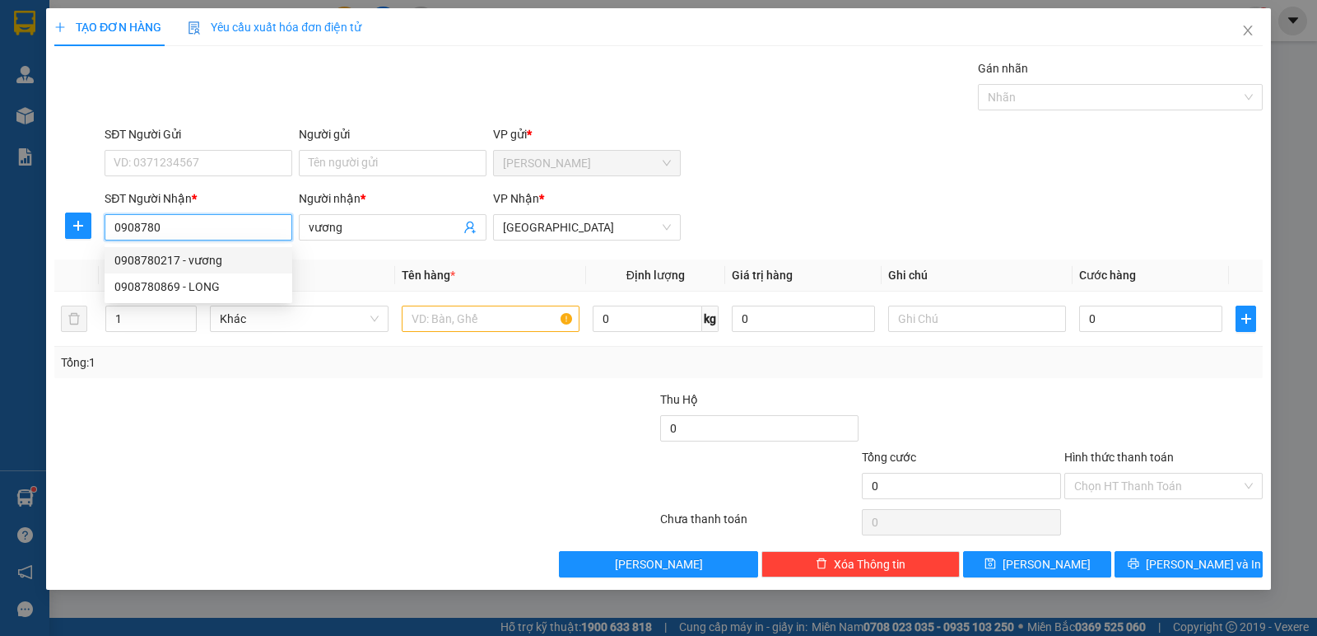
click at [204, 255] on div "0908780217 - vương" at bounding box center [198, 260] width 168 height 18
type input "0908780217"
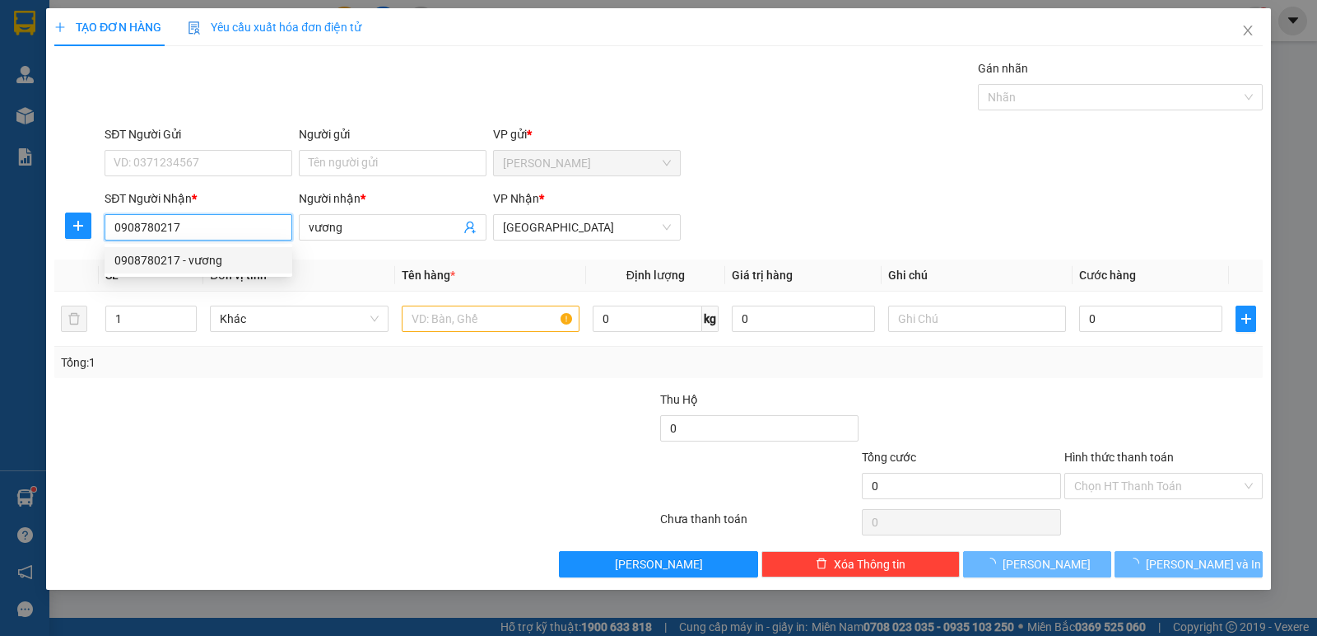
type input "50.000"
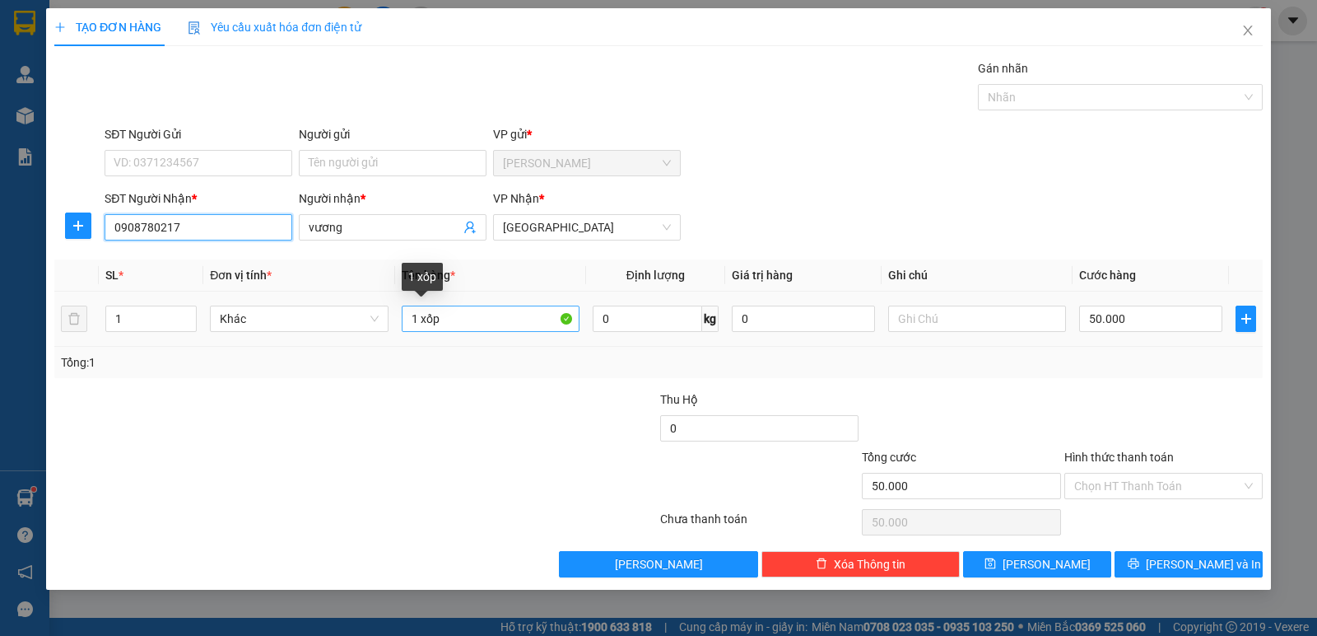
type input "0908780217"
drag, startPoint x: 463, startPoint y: 324, endPoint x: 482, endPoint y: 324, distance: 19.0
click at [482, 324] on input "1 xốp" at bounding box center [491, 318] width 178 height 26
type input "1 thùng"
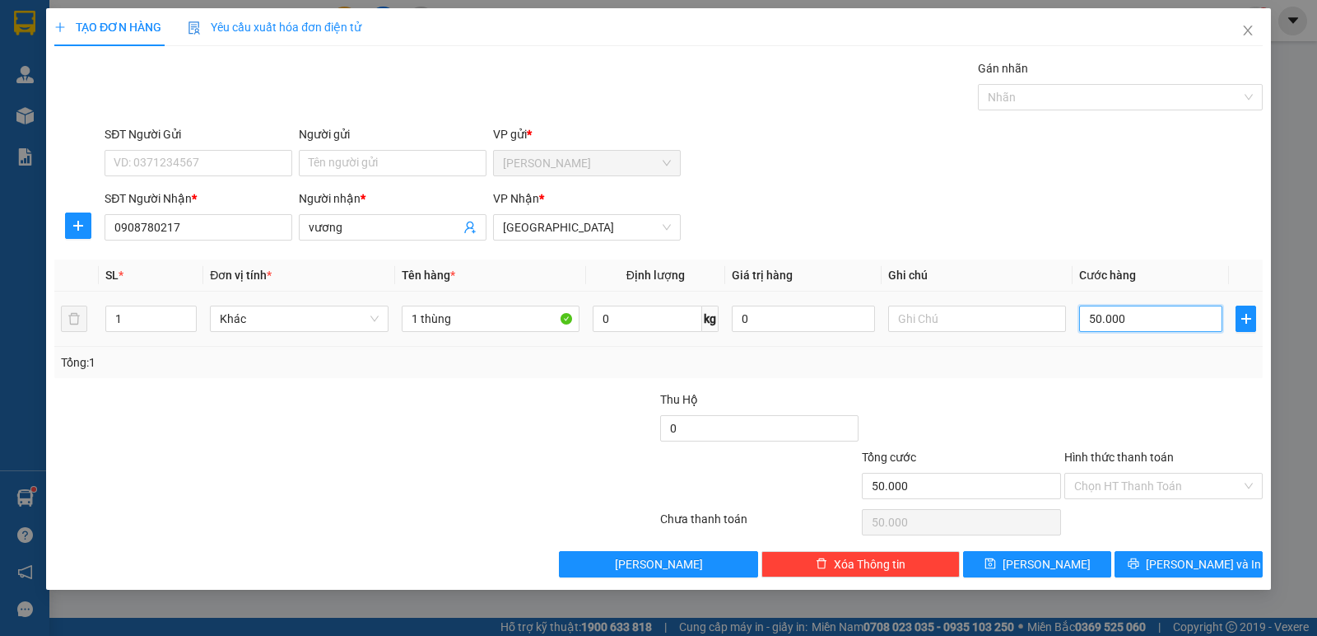
click at [1119, 324] on input "50.000" at bounding box center [1150, 318] width 143 height 26
type input "3"
type input "30"
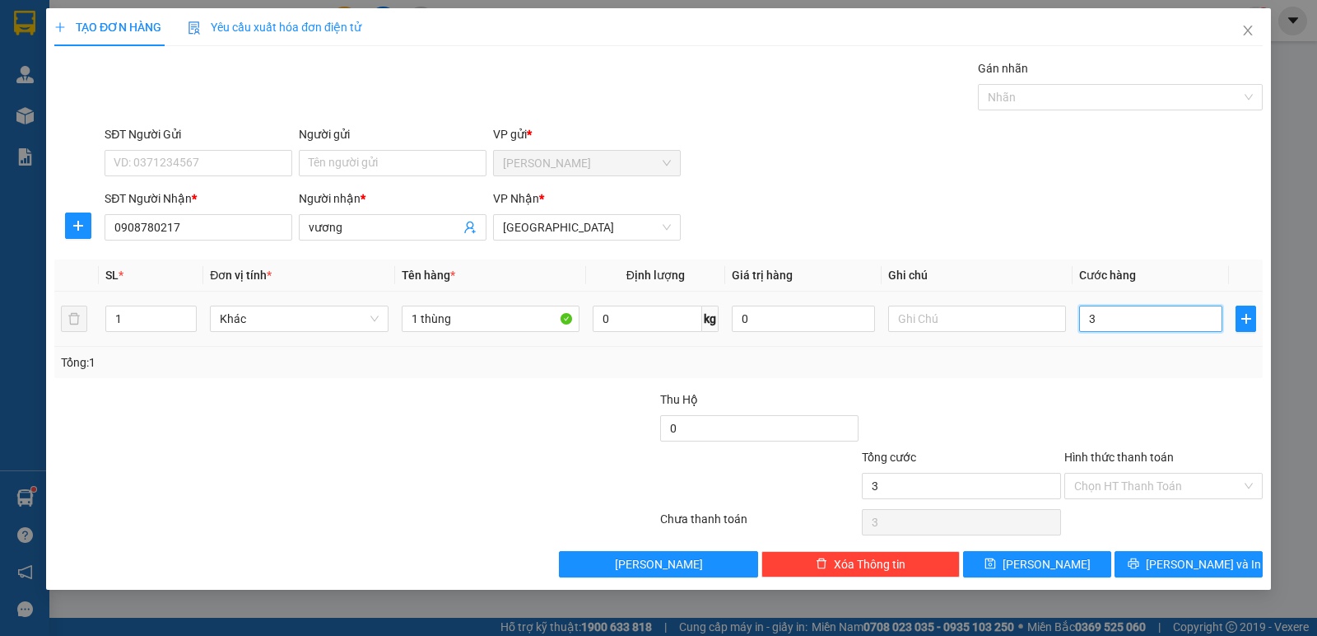
type input "30"
type input "30.000"
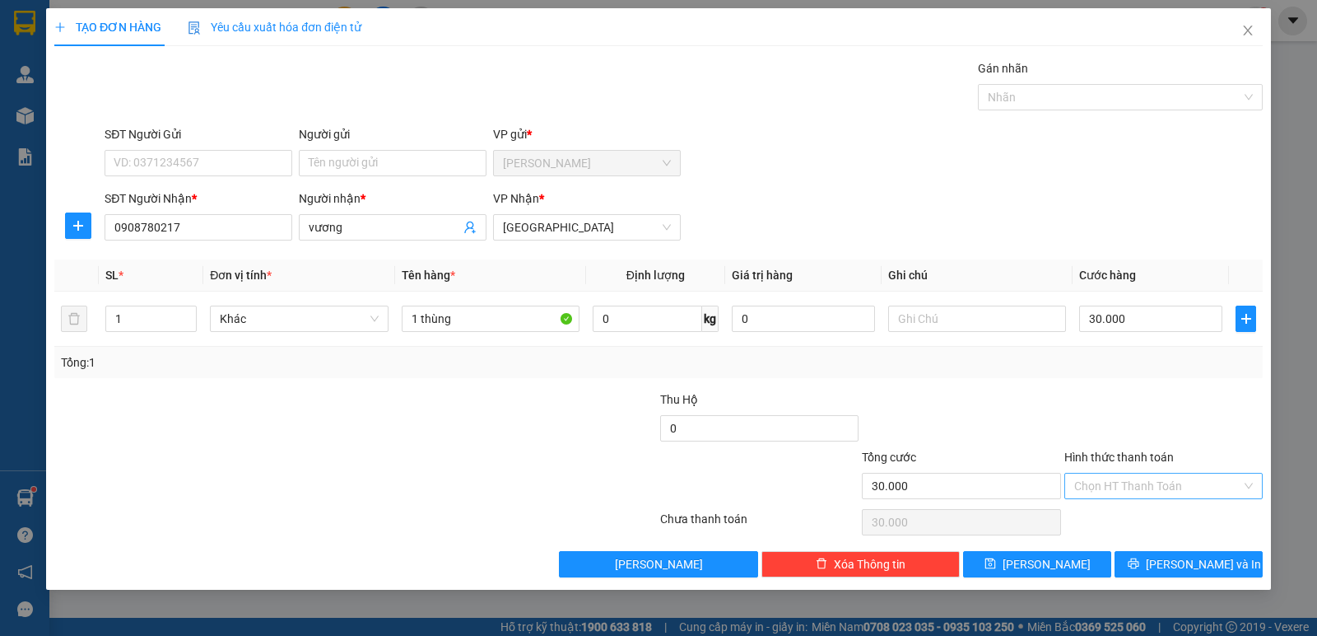
click at [1142, 489] on input "Hình thức thanh toán" at bounding box center [1157, 485] width 167 height 25
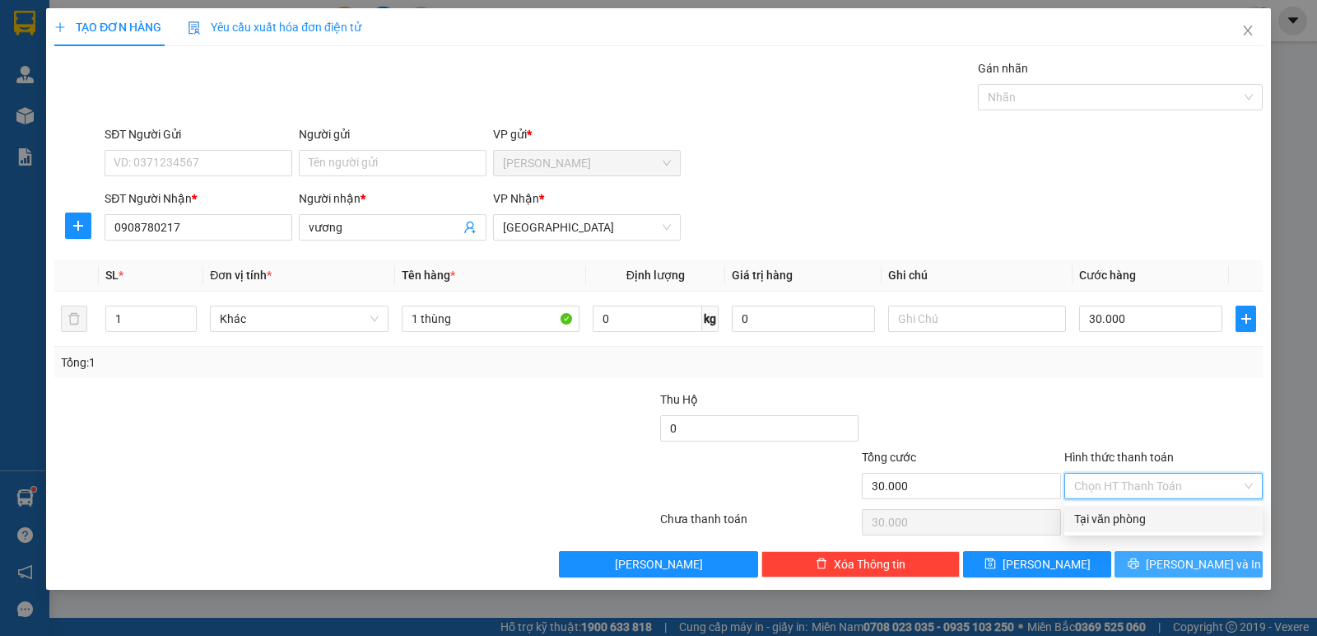
drag, startPoint x: 1138, startPoint y: 513, endPoint x: 1163, endPoint y: 552, distance: 46.6
click at [1138, 514] on div "Tại văn phòng" at bounding box center [1163, 519] width 179 height 18
type input "0"
click at [1178, 563] on span "[PERSON_NAME] và In" at bounding box center [1203, 564] width 115 height 18
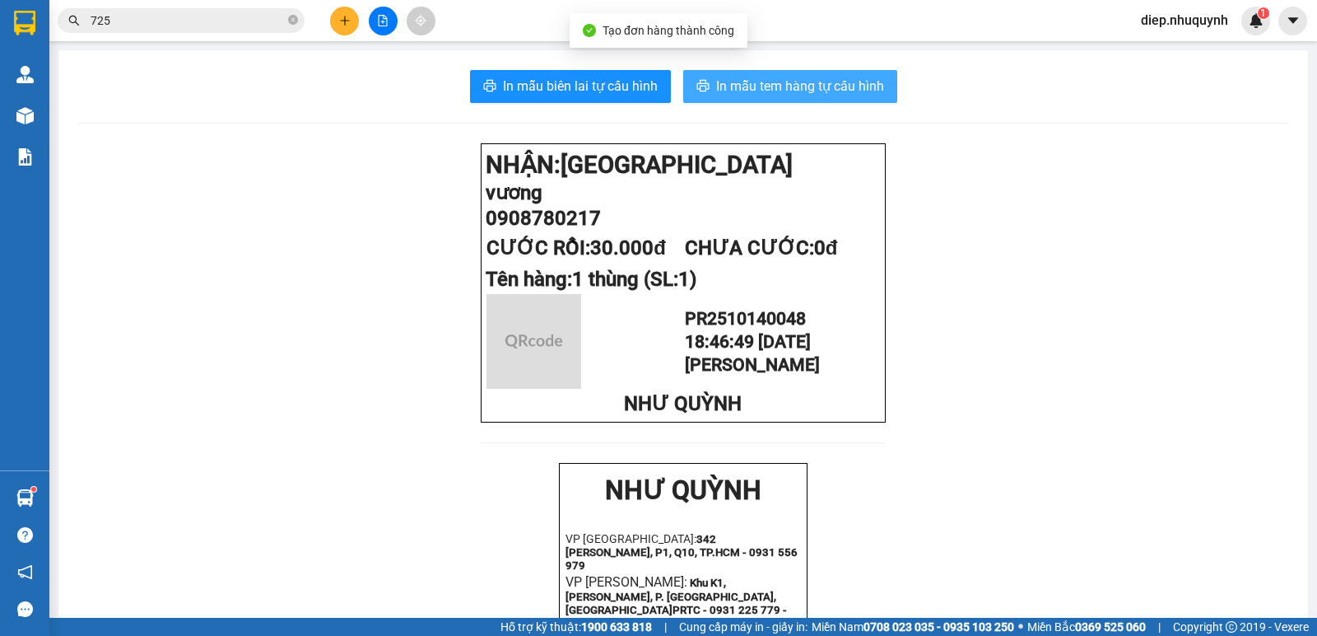
click at [764, 91] on span "In mẫu tem hàng tự cấu hình" at bounding box center [800, 86] width 168 height 21
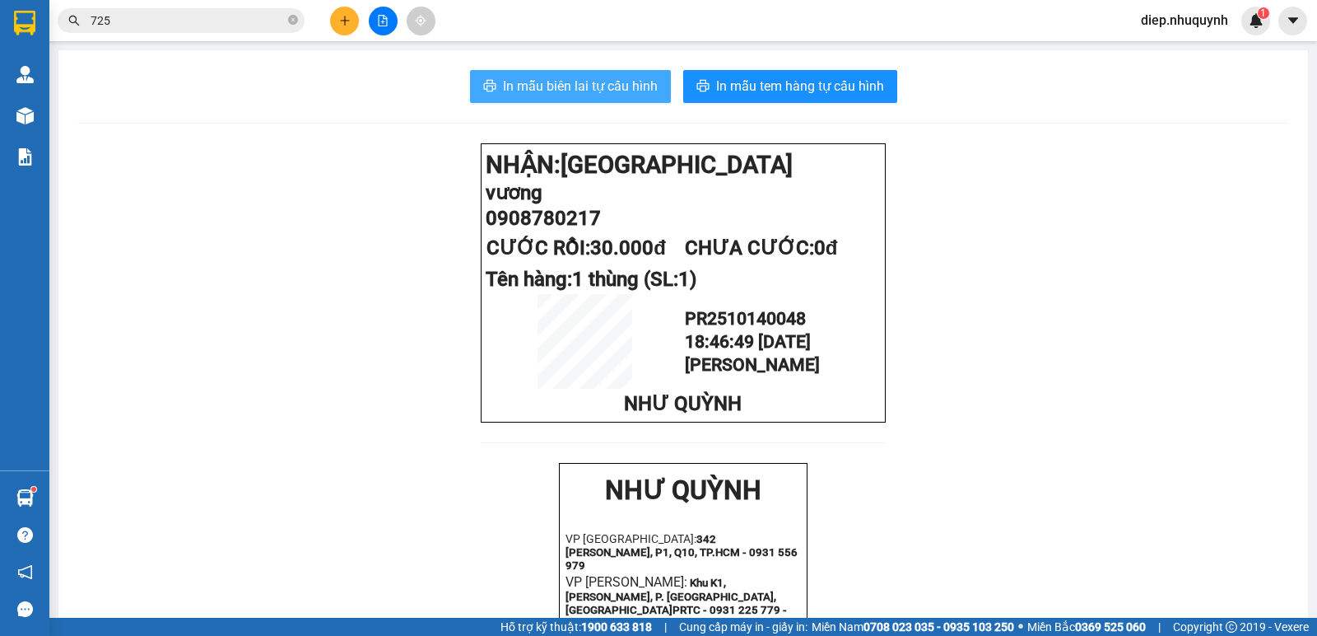
click at [537, 86] on span "In mẫu biên lai tự cấu hình" at bounding box center [580, 86] width 155 height 21
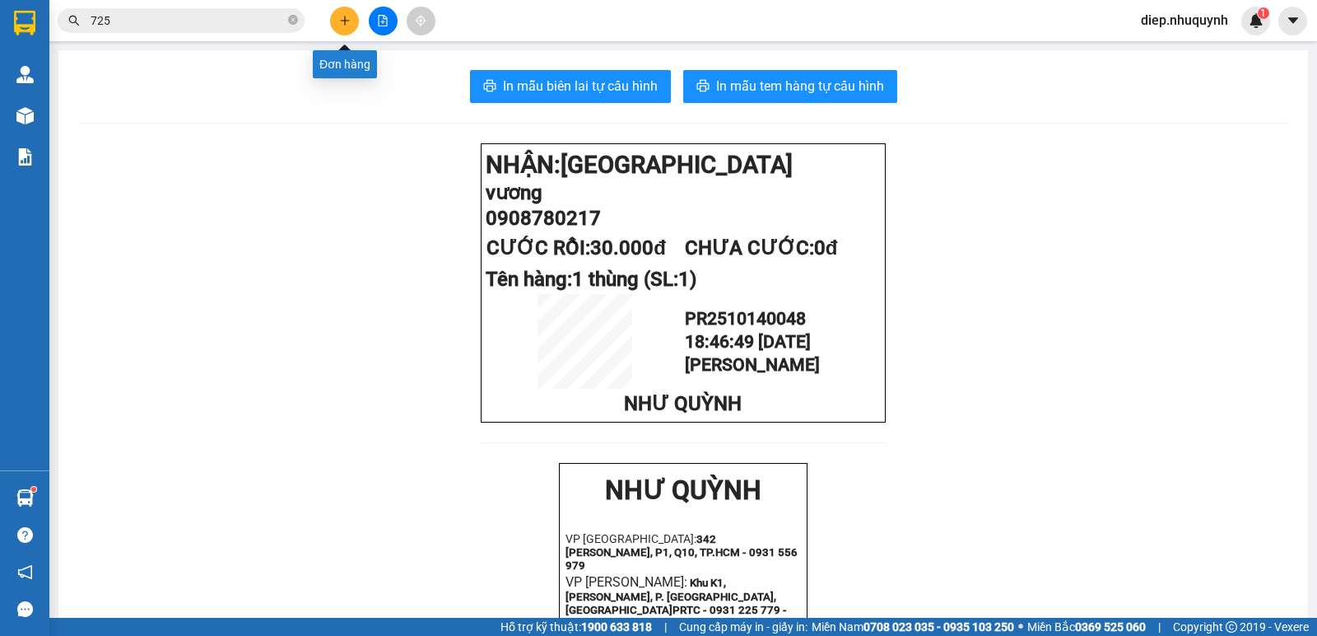
click at [353, 26] on button at bounding box center [344, 21] width 29 height 29
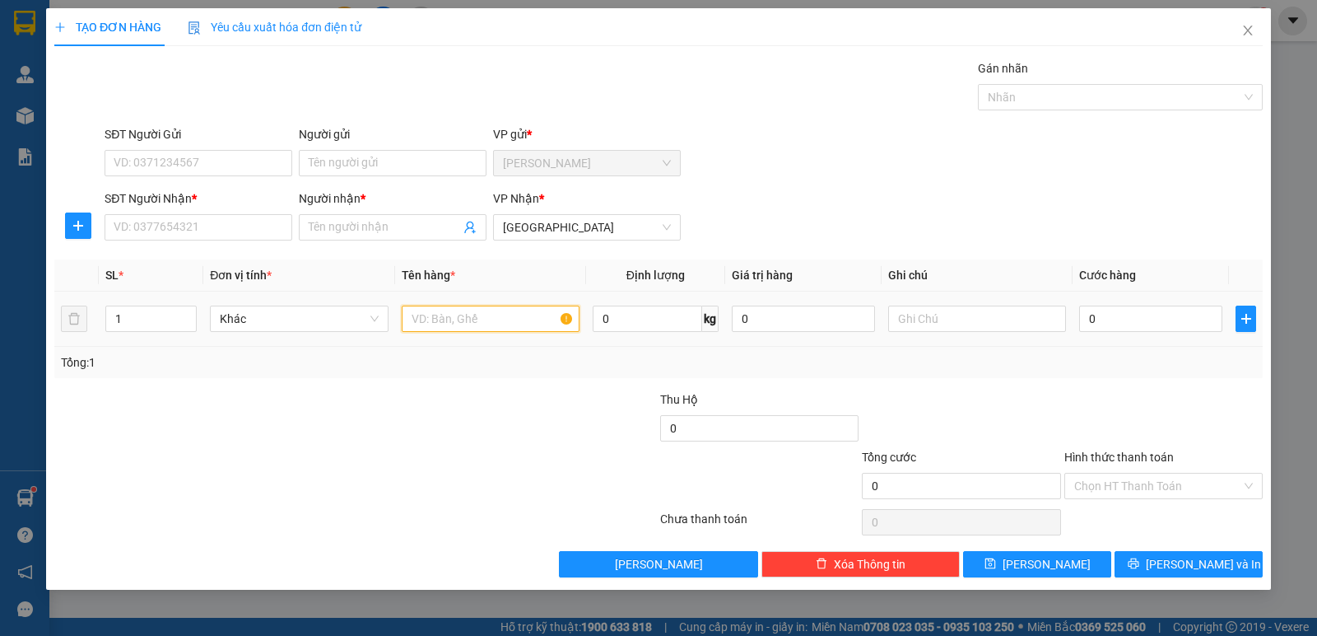
click at [473, 320] on input "text" at bounding box center [491, 318] width 178 height 26
type input "1 xốp"
click at [1101, 319] on input "0" at bounding box center [1150, 318] width 143 height 26
type input "3"
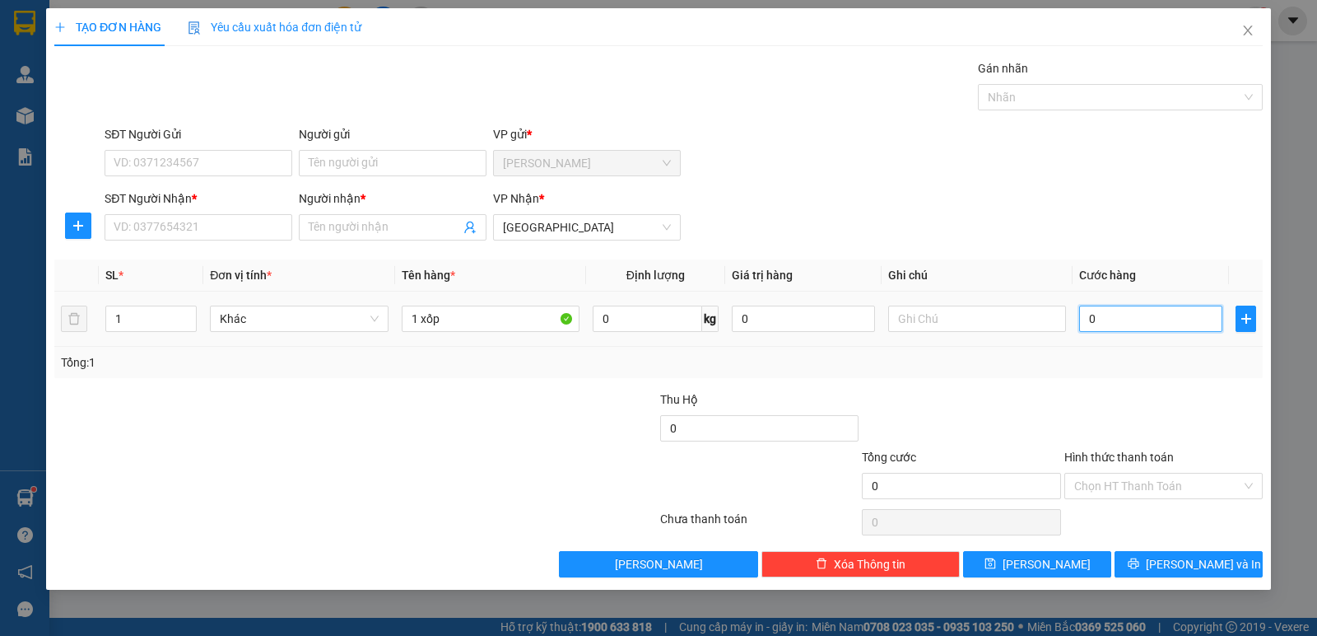
type input "3"
type input "30"
type input "30.000"
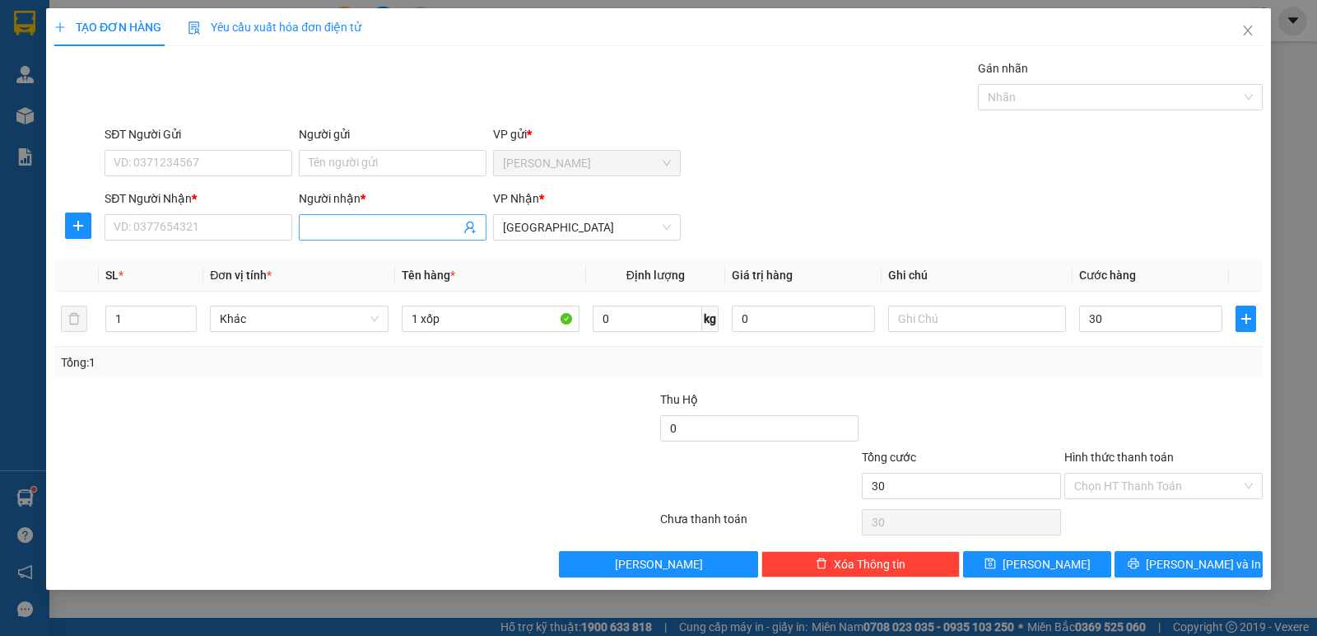
type input "30.000"
click at [360, 228] on input "Người nhận *" at bounding box center [384, 227] width 151 height 18
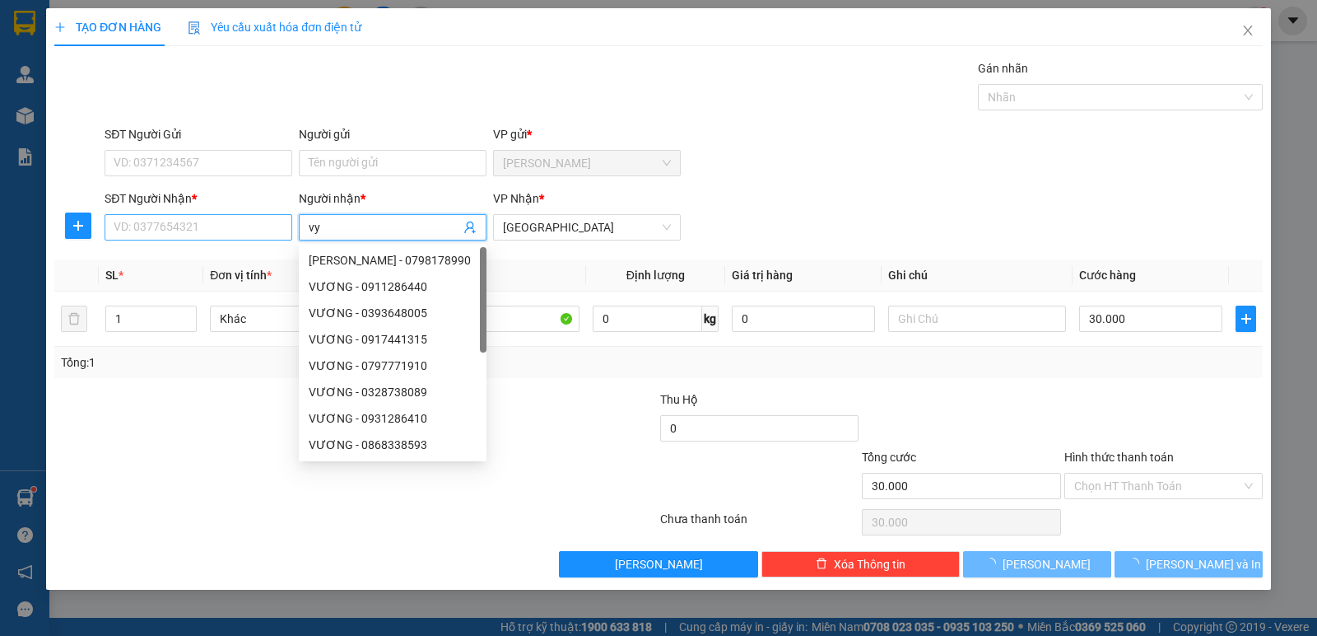
type input "vy"
click at [226, 233] on input "SĐT Người Nhận *" at bounding box center [199, 227] width 188 height 26
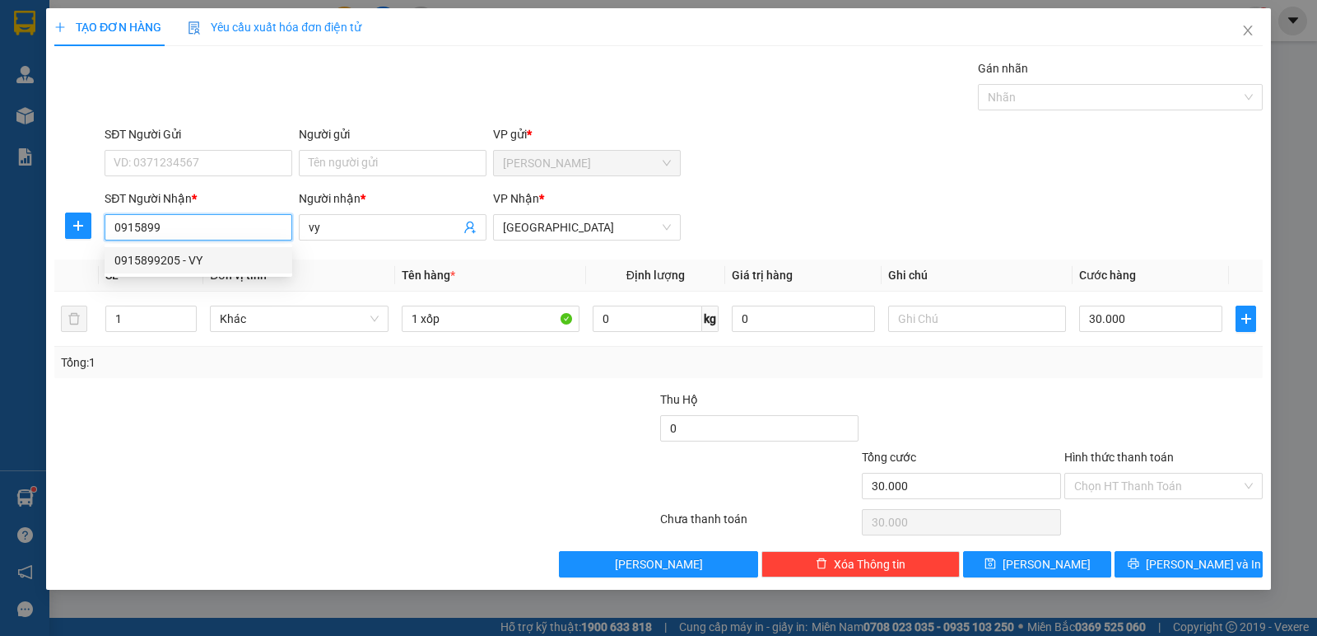
click at [226, 262] on div "0915899205 - VY" at bounding box center [198, 260] width 168 height 18
type input "0915899205"
type input "VY"
type input "0915899205"
click at [1134, 483] on input "Hình thức thanh toán" at bounding box center [1157, 485] width 167 height 25
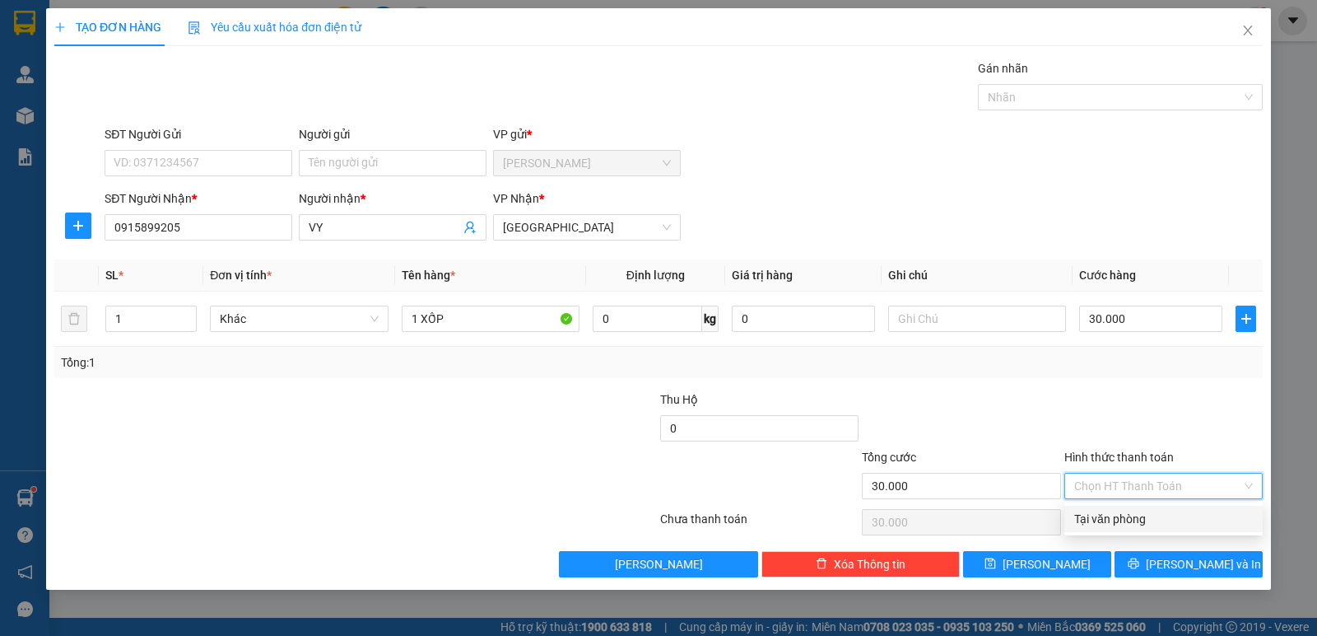
click at [1143, 516] on div "Tại văn phòng" at bounding box center [1163, 519] width 179 height 18
type input "0"
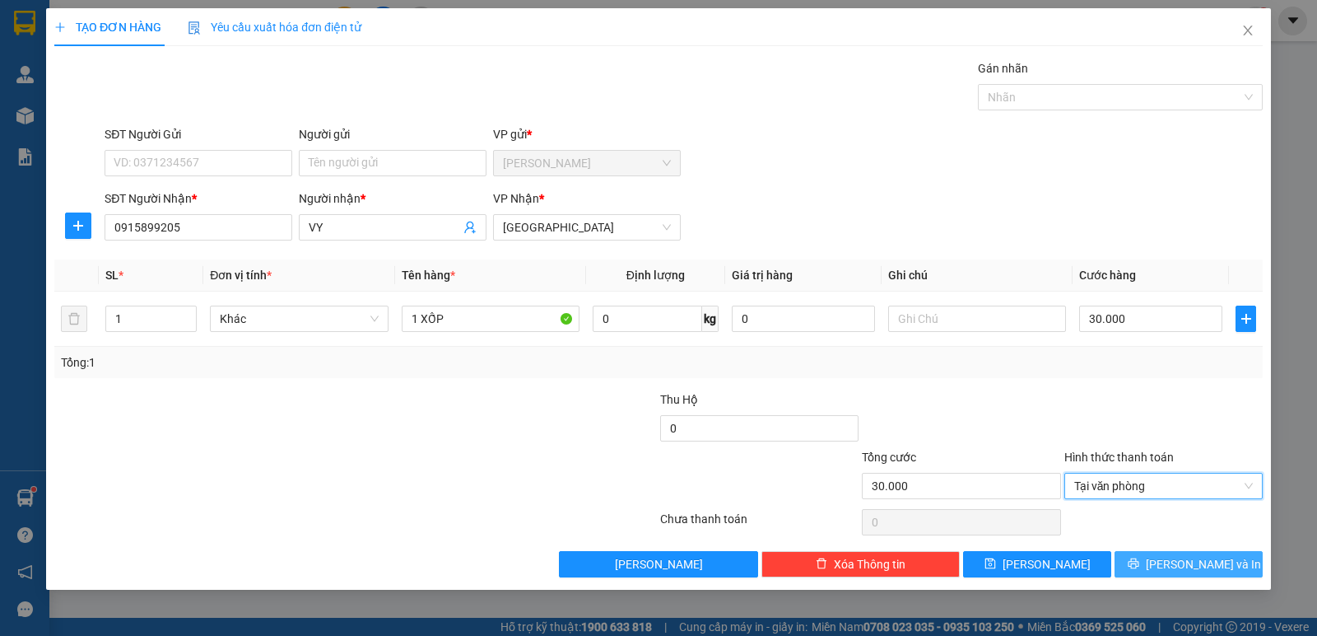
drag, startPoint x: 1159, startPoint y: 564, endPoint x: 1046, endPoint y: 527, distance: 118.7
click at [1140, 565] on icon "printer" at bounding box center [1134, 563] width 12 height 12
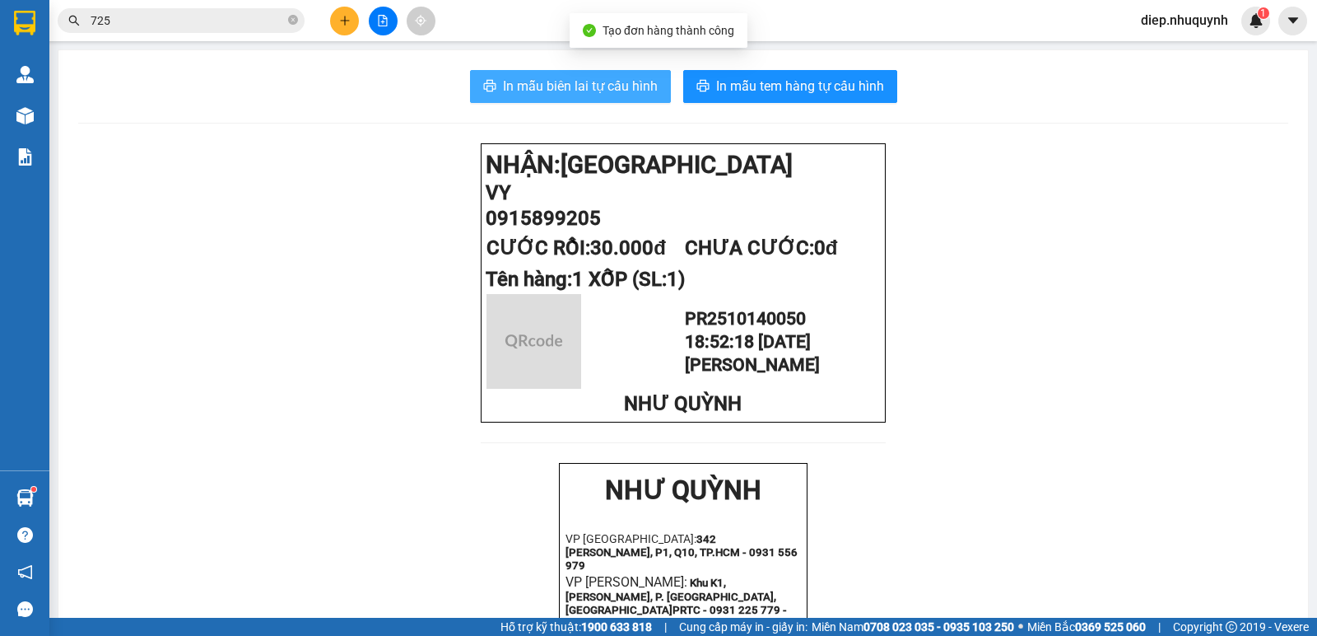
click at [565, 90] on span "In mẫu biên lai tự cấu hình" at bounding box center [580, 86] width 155 height 21
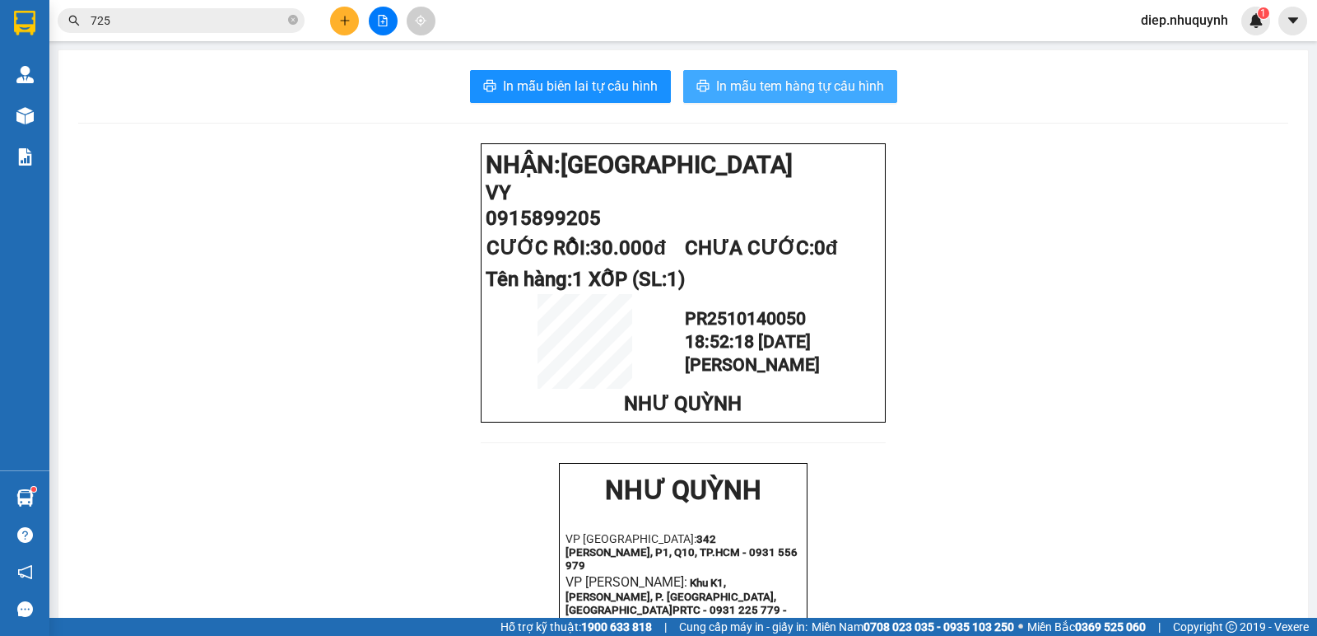
click at [743, 86] on span "In mẫu tem hàng tự cấu hình" at bounding box center [800, 86] width 168 height 21
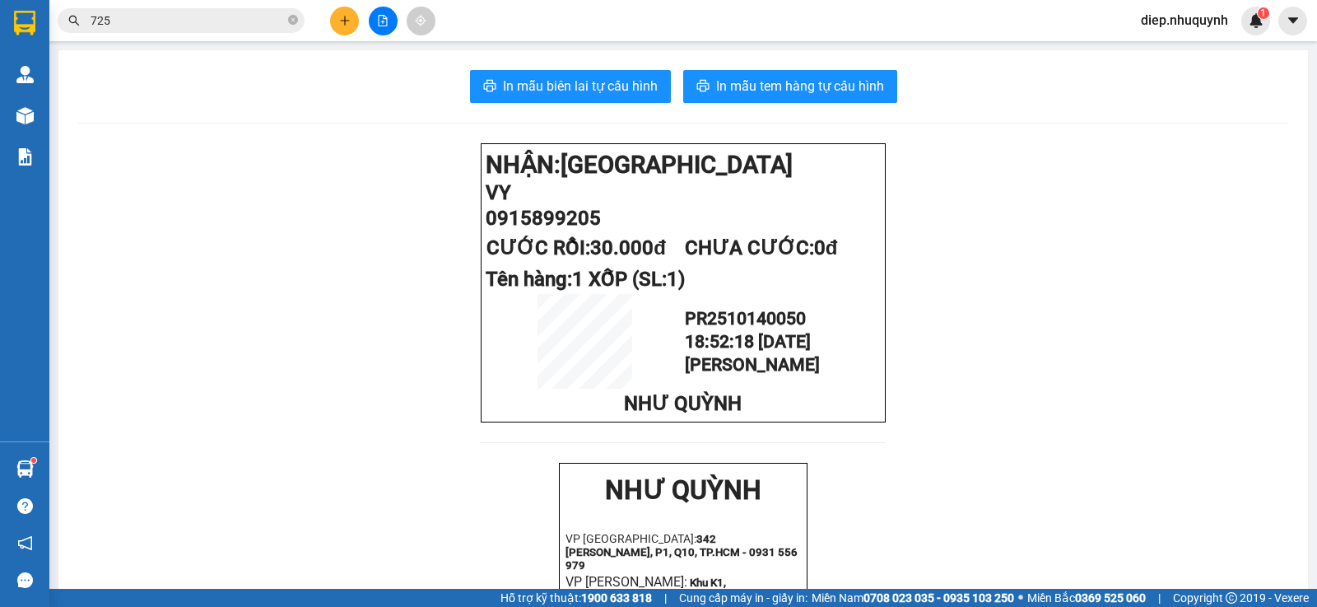
click at [340, 22] on icon "plus" at bounding box center [345, 21] width 12 height 12
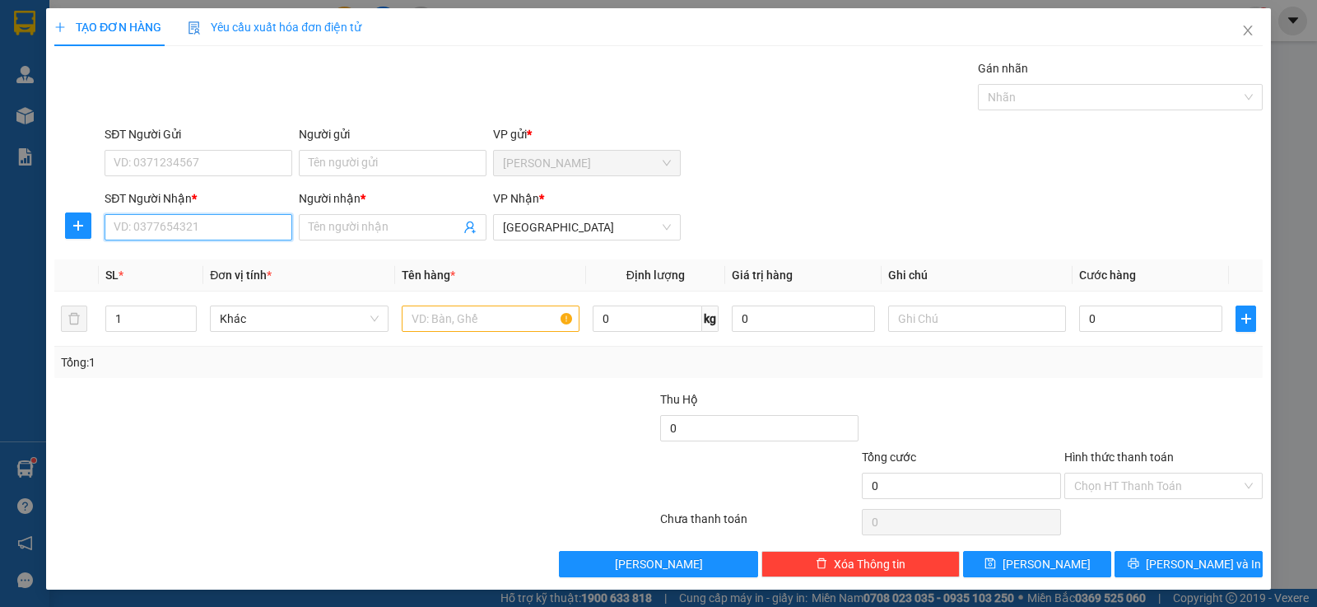
click at [194, 229] on input "SĐT Người Nhận *" at bounding box center [199, 227] width 188 height 26
click at [151, 227] on input "00000000398" at bounding box center [199, 227] width 188 height 26
type input "0000000398"
click at [382, 224] on input "Người nhận *" at bounding box center [384, 227] width 151 height 18
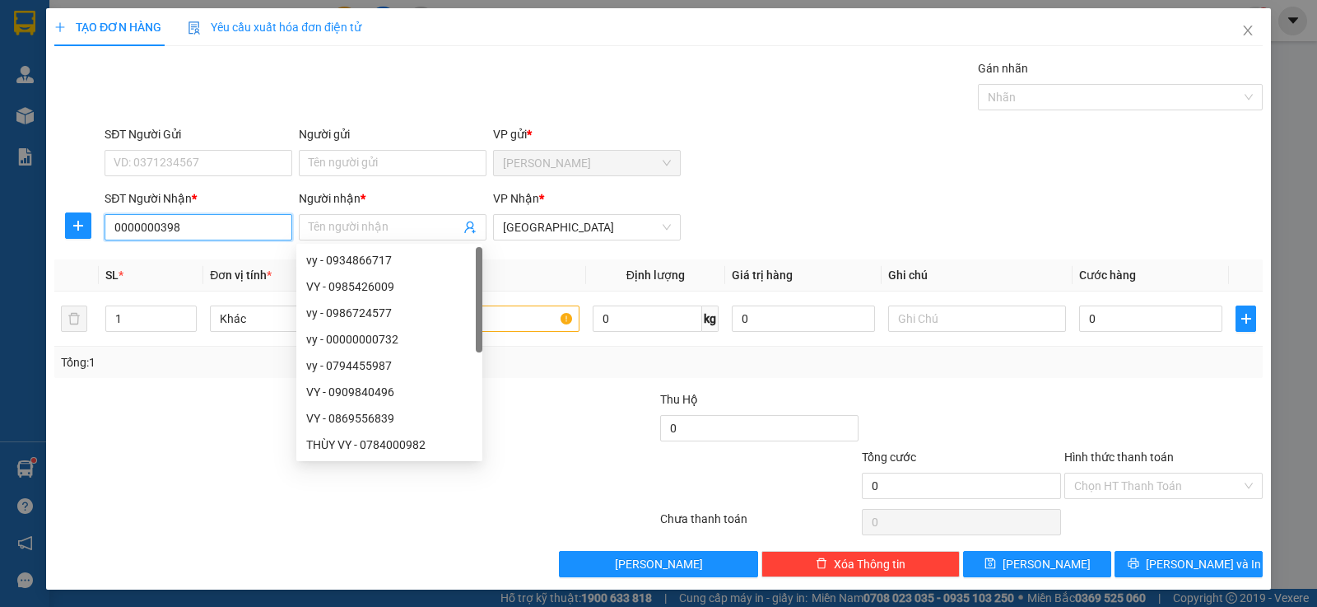
click at [181, 227] on input "0000000398" at bounding box center [199, 227] width 188 height 26
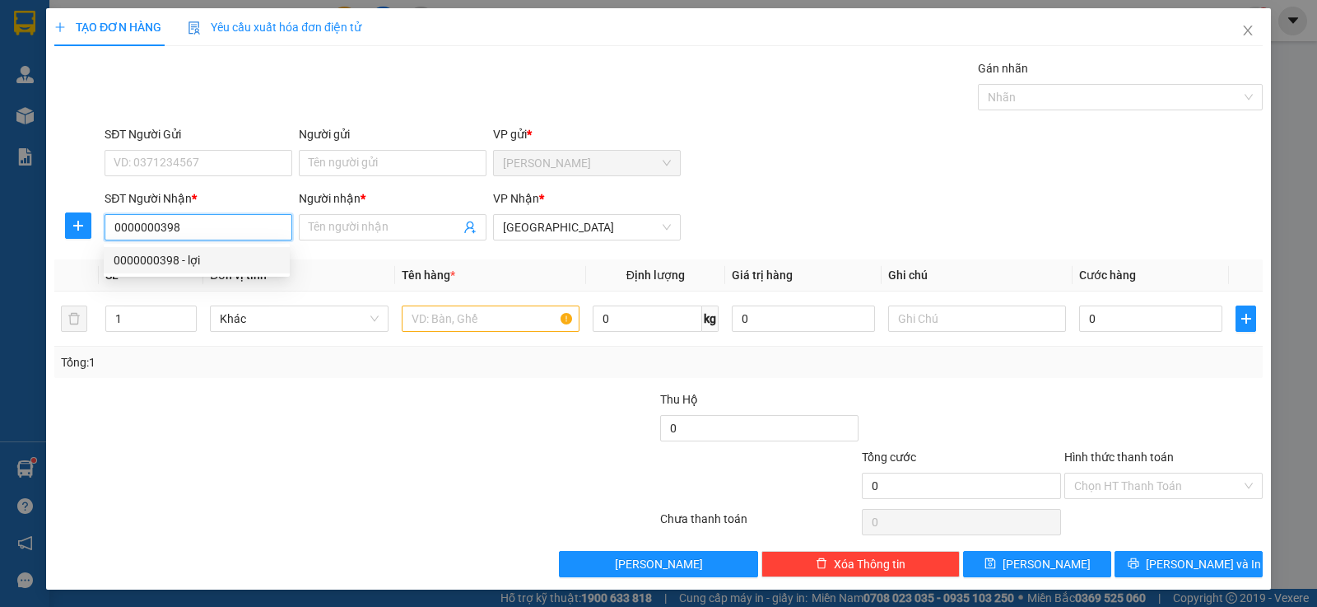
click at [207, 263] on div "0000000398 - lợi" at bounding box center [197, 260] width 166 height 18
type input "lợi"
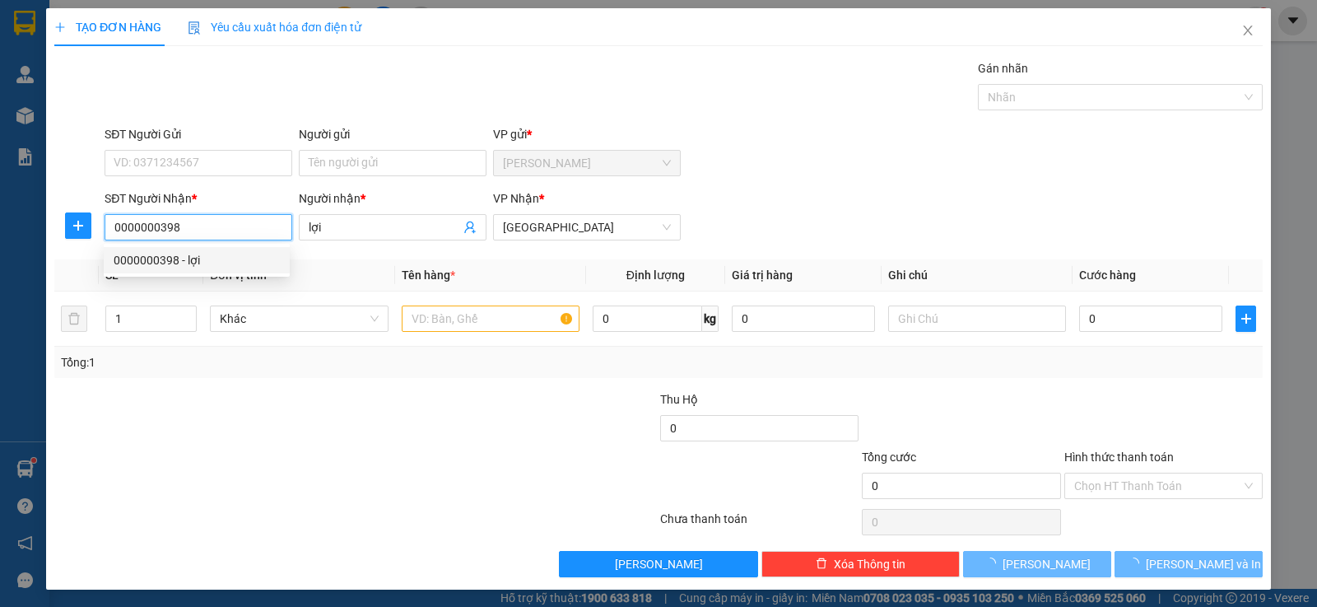
type input "600.000"
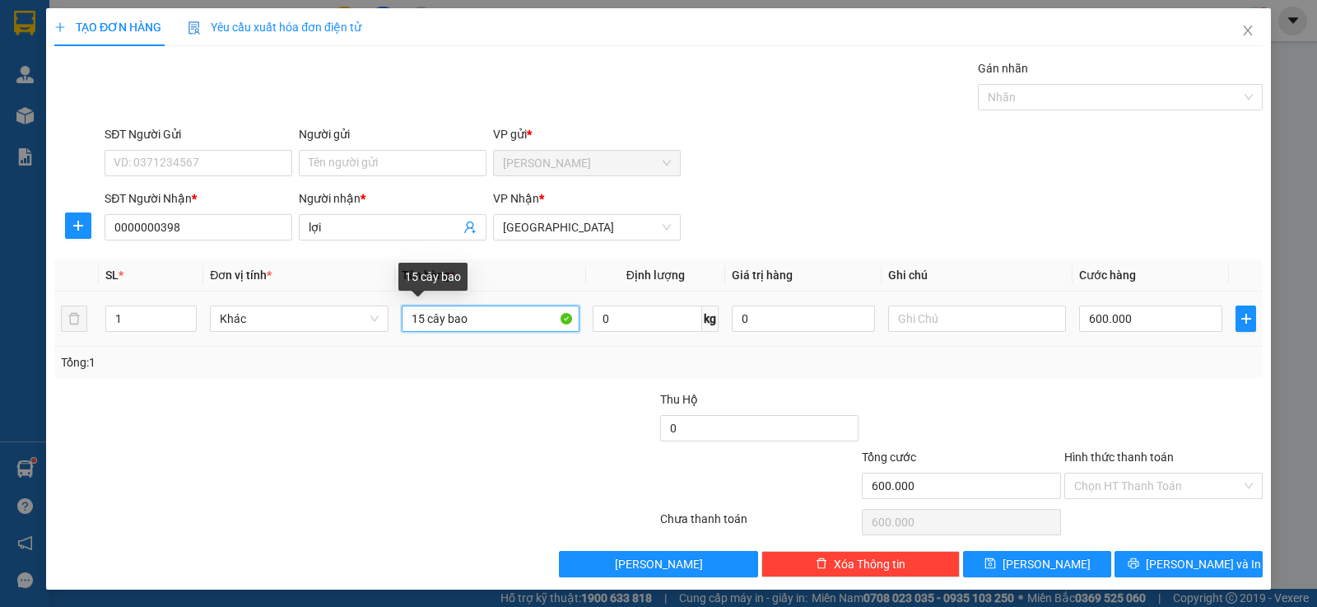
drag, startPoint x: 404, startPoint y: 319, endPoint x: 496, endPoint y: 319, distance: 92.2
click at [496, 319] on input "15 cây bao" at bounding box center [491, 318] width 178 height 26
click at [492, 318] on input "15 cây bao" at bounding box center [491, 318] width 178 height 26
drag, startPoint x: 418, startPoint y: 320, endPoint x: 408, endPoint y: 320, distance: 10.7
click at [407, 320] on input "15 cây bao" at bounding box center [491, 318] width 178 height 26
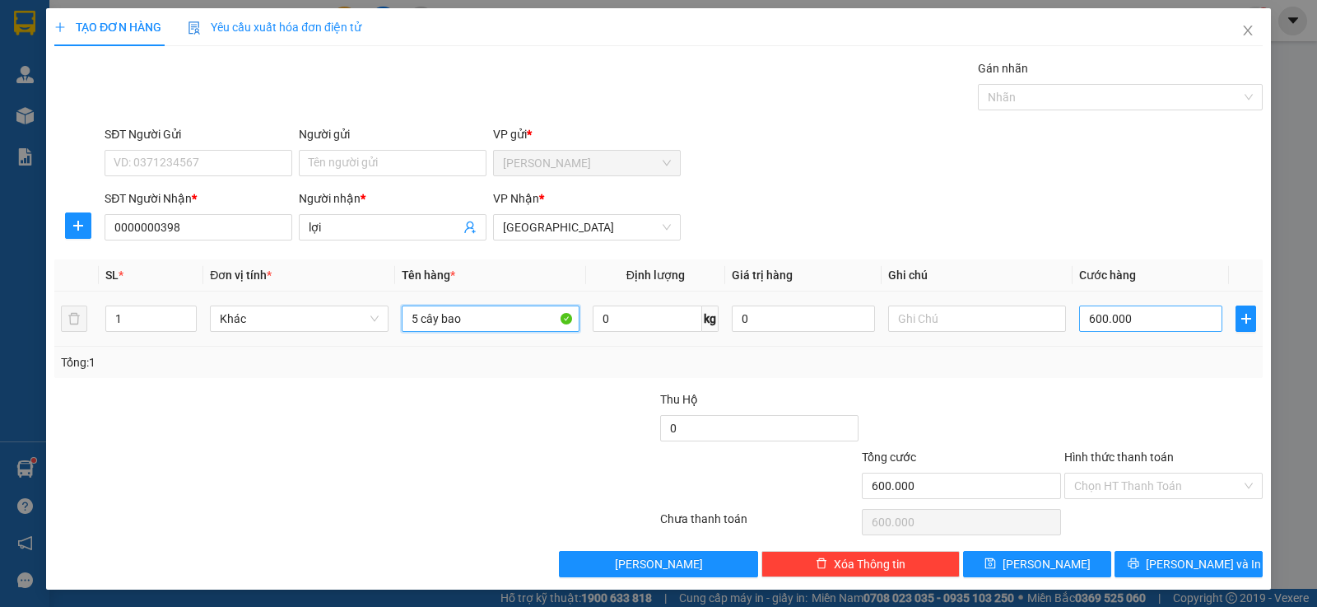
type input "5 cây bao"
click at [1123, 326] on input "600.000" at bounding box center [1150, 318] width 143 height 26
type input "2"
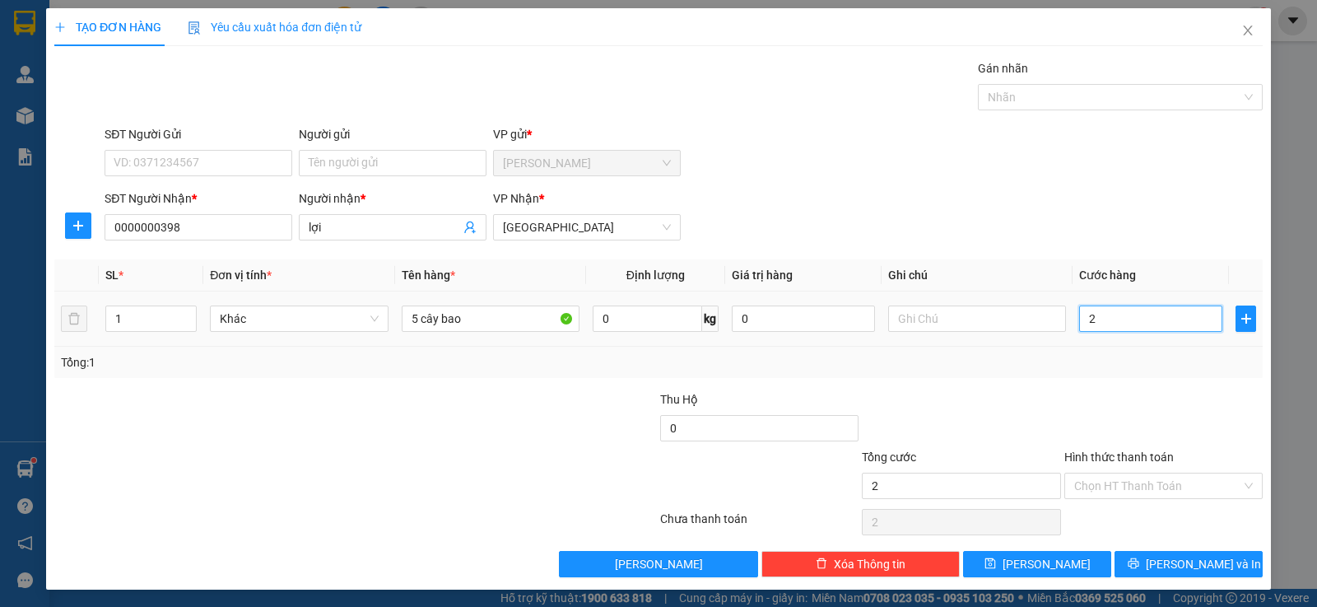
type input "20"
type input "200"
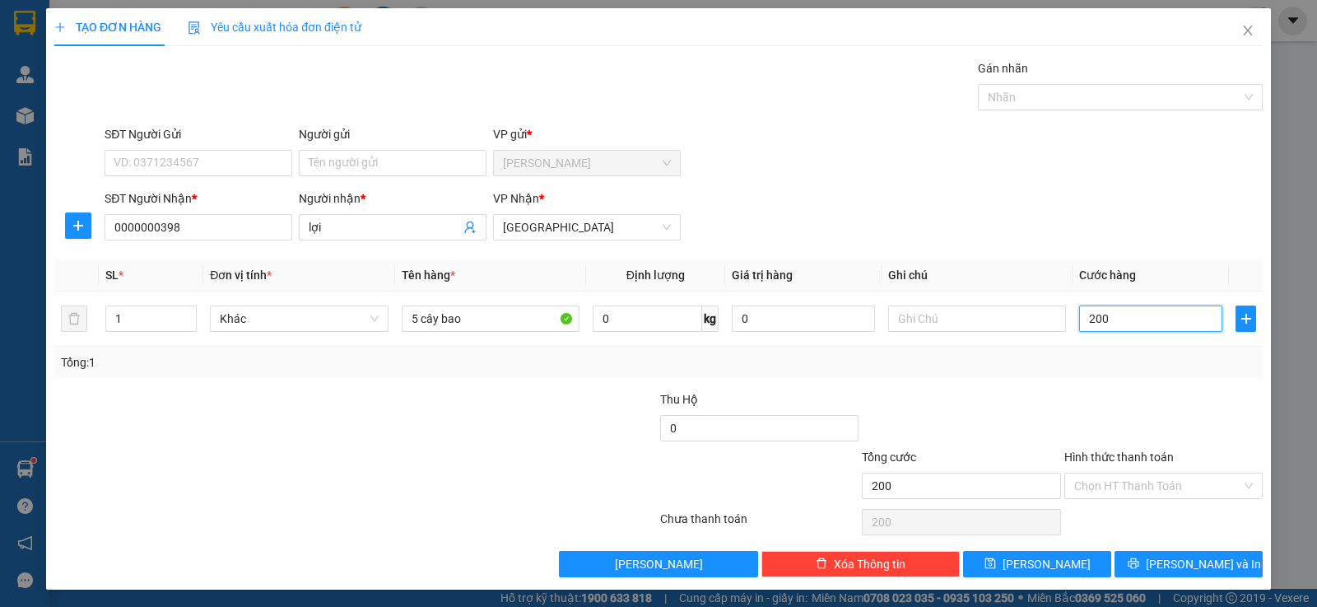
type input "200"
type input "200.000"
click at [1104, 368] on div "Tổng: 1" at bounding box center [659, 362] width 1196 height 18
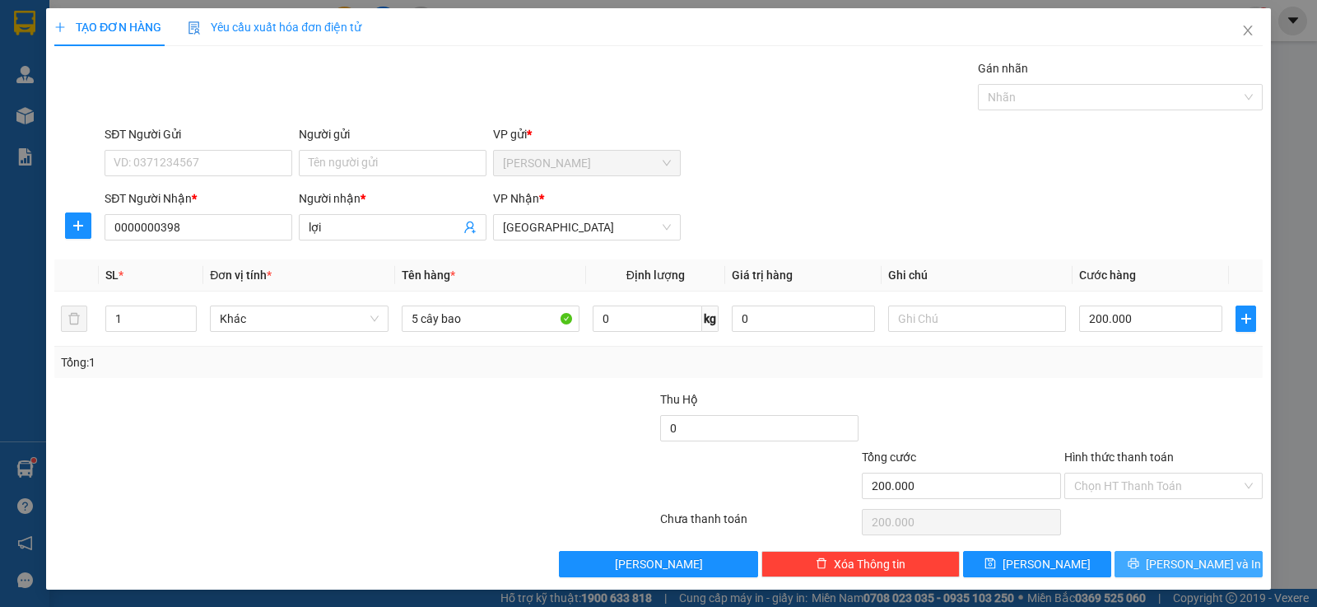
click at [1182, 572] on span "[PERSON_NAME] và In" at bounding box center [1203, 564] width 115 height 18
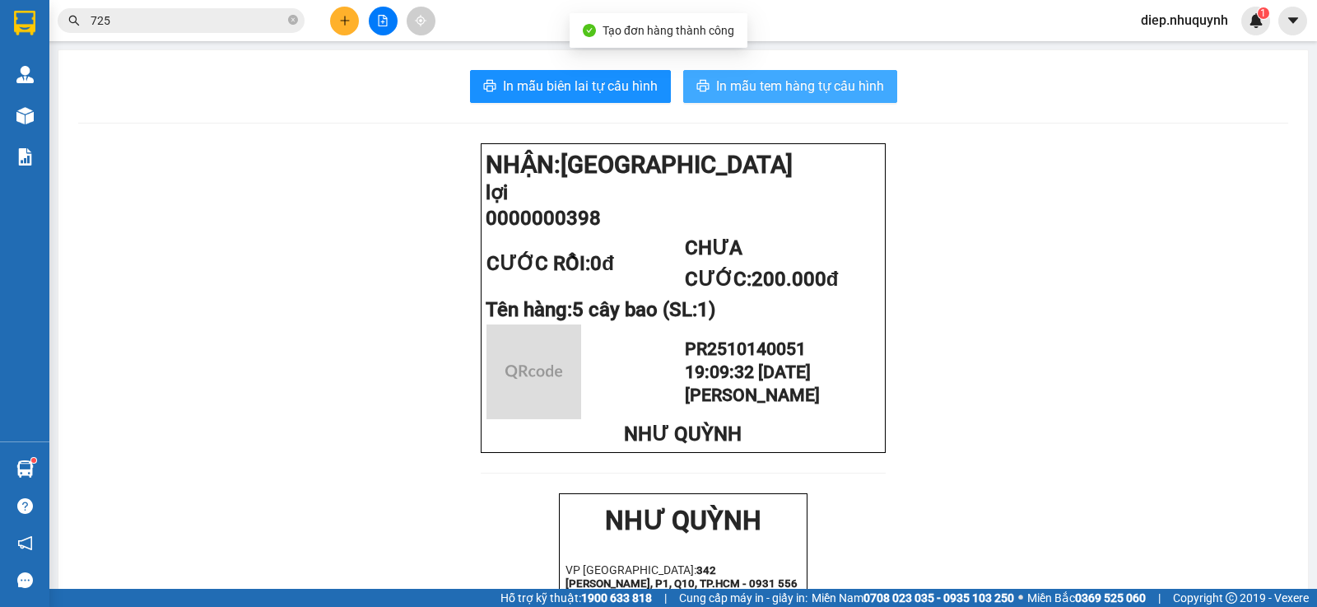
click at [730, 91] on span "In mẫu tem hàng tự cấu hình" at bounding box center [800, 86] width 168 height 21
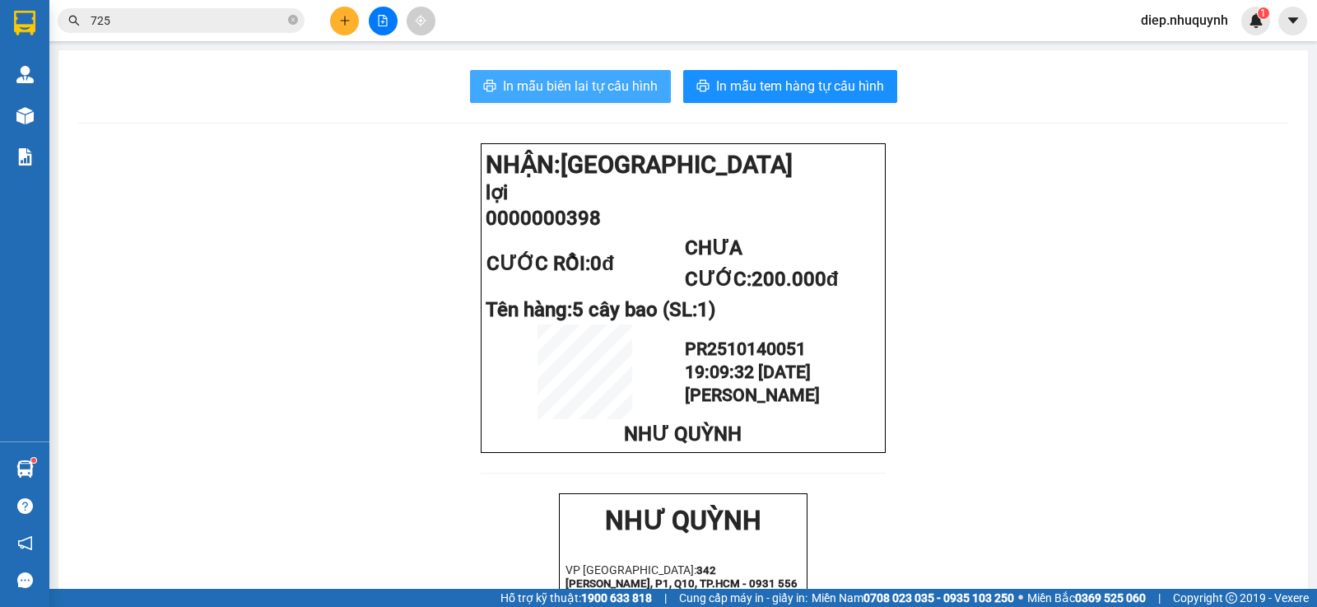
click at [542, 98] on button "In mẫu biên lai tự cấu hình" at bounding box center [570, 86] width 201 height 33
